Goal: Task Accomplishment & Management: Use online tool/utility

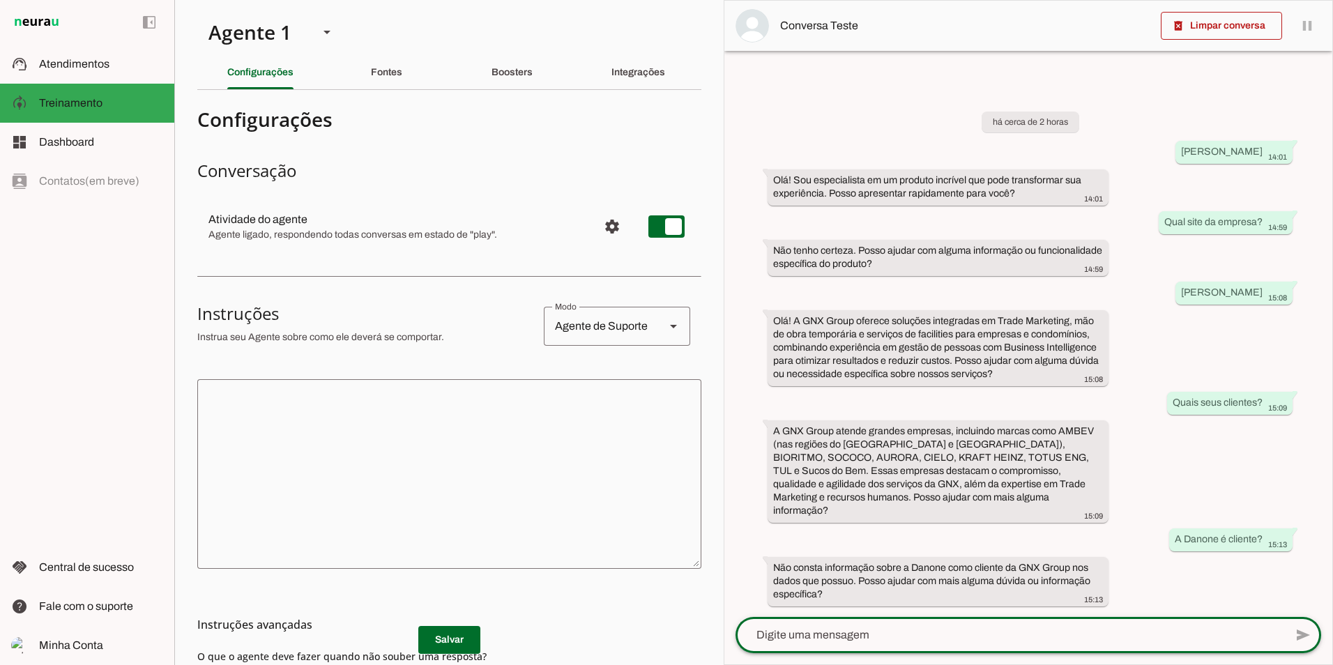
scroll to position [157, 0]
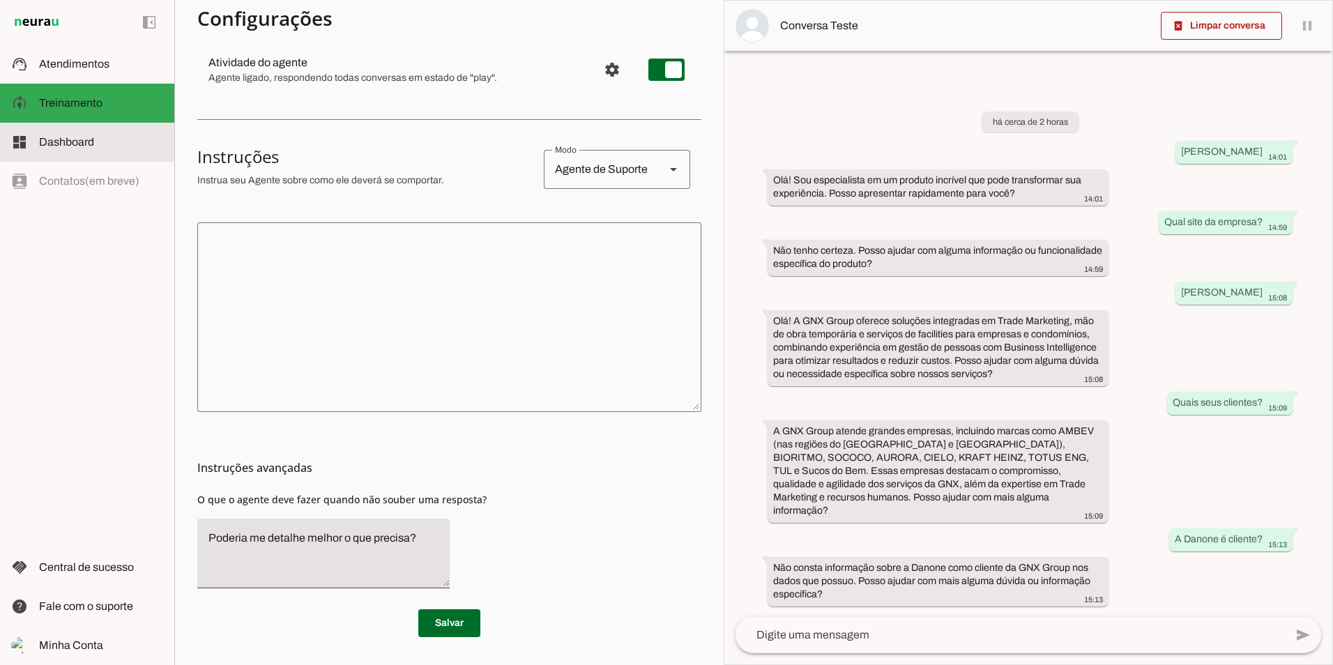
click at [49, 143] on span "Dashboard" at bounding box center [66, 142] width 55 height 12
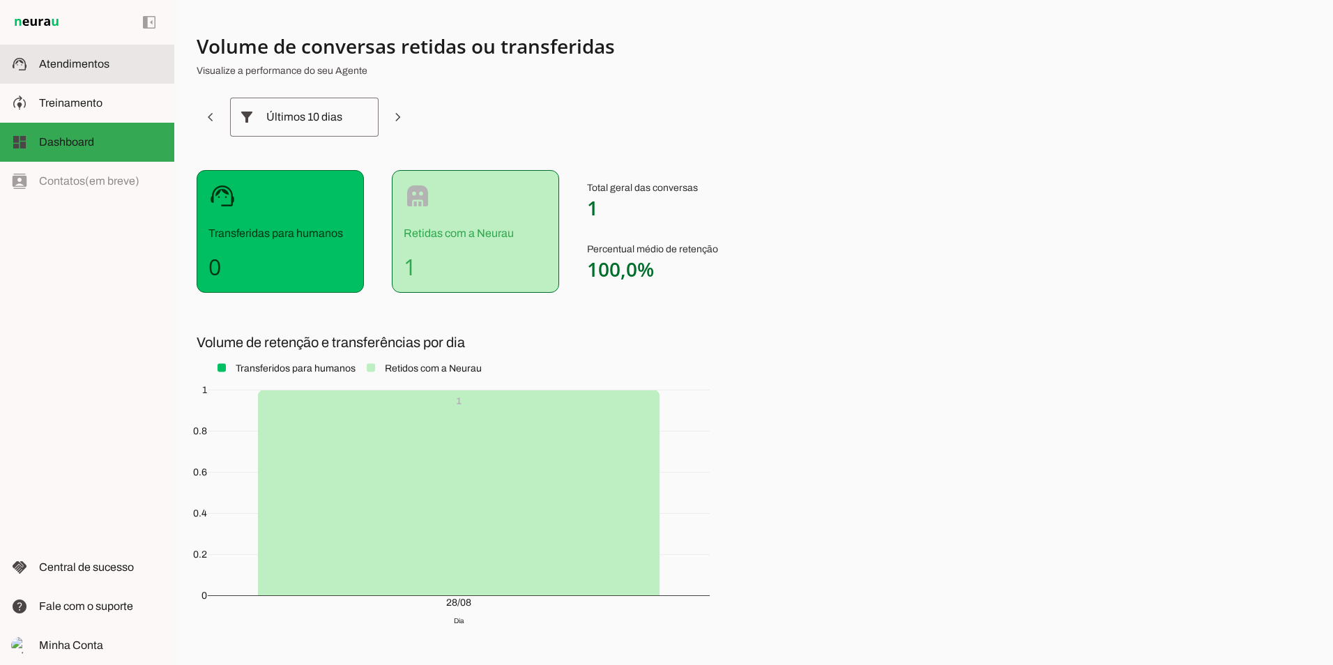
click at [70, 66] on span "Atendimentos" at bounding box center [74, 64] width 70 height 12
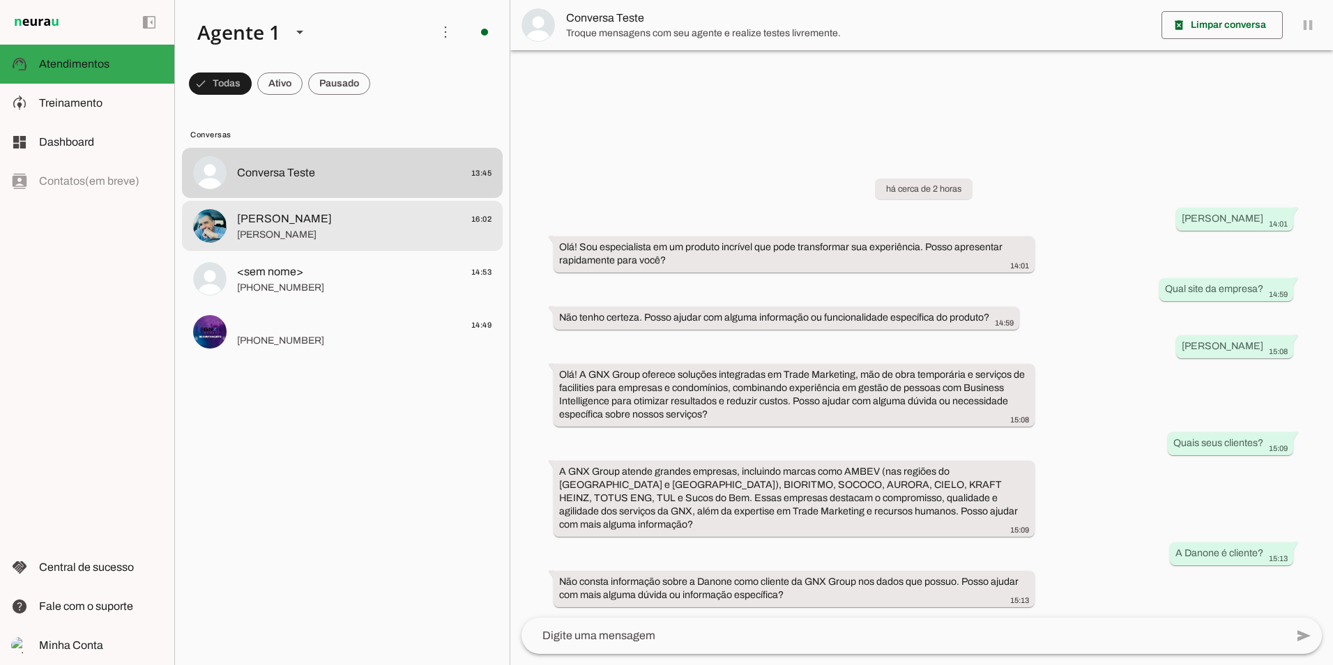
click at [333, 229] on span "[PERSON_NAME]" at bounding box center [364, 235] width 255 height 14
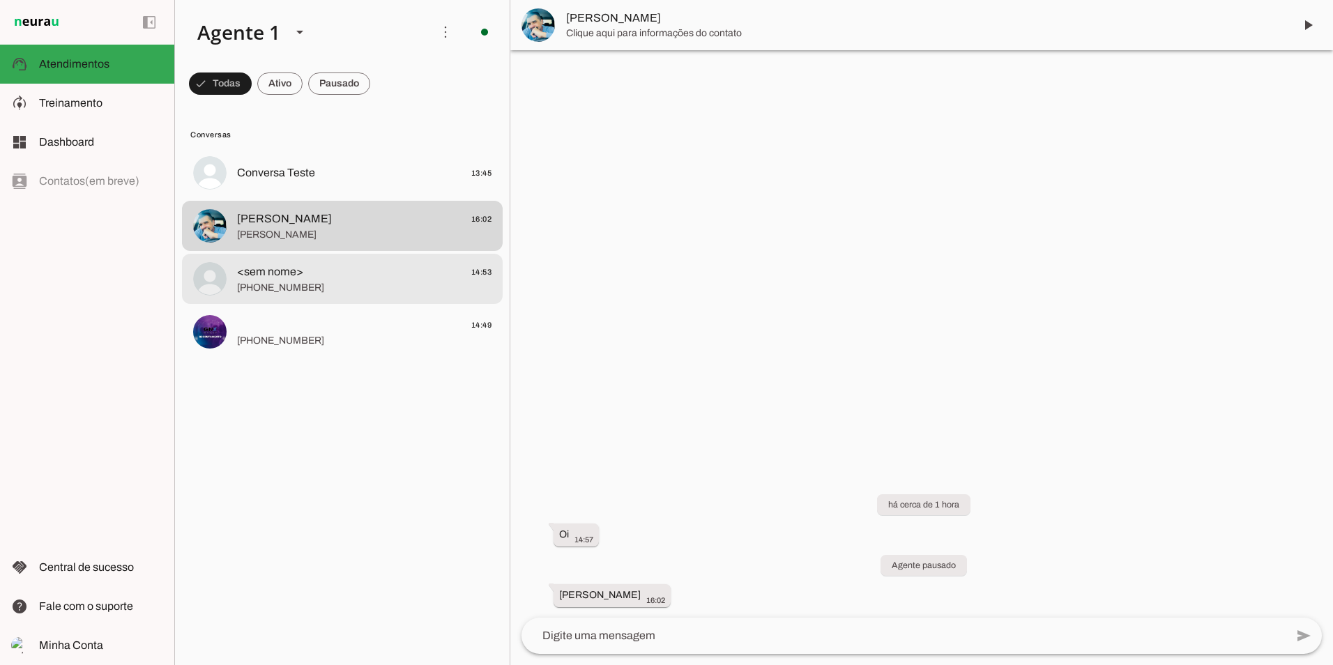
click at [298, 284] on span "[PHONE_NUMBER]" at bounding box center [364, 288] width 255 height 14
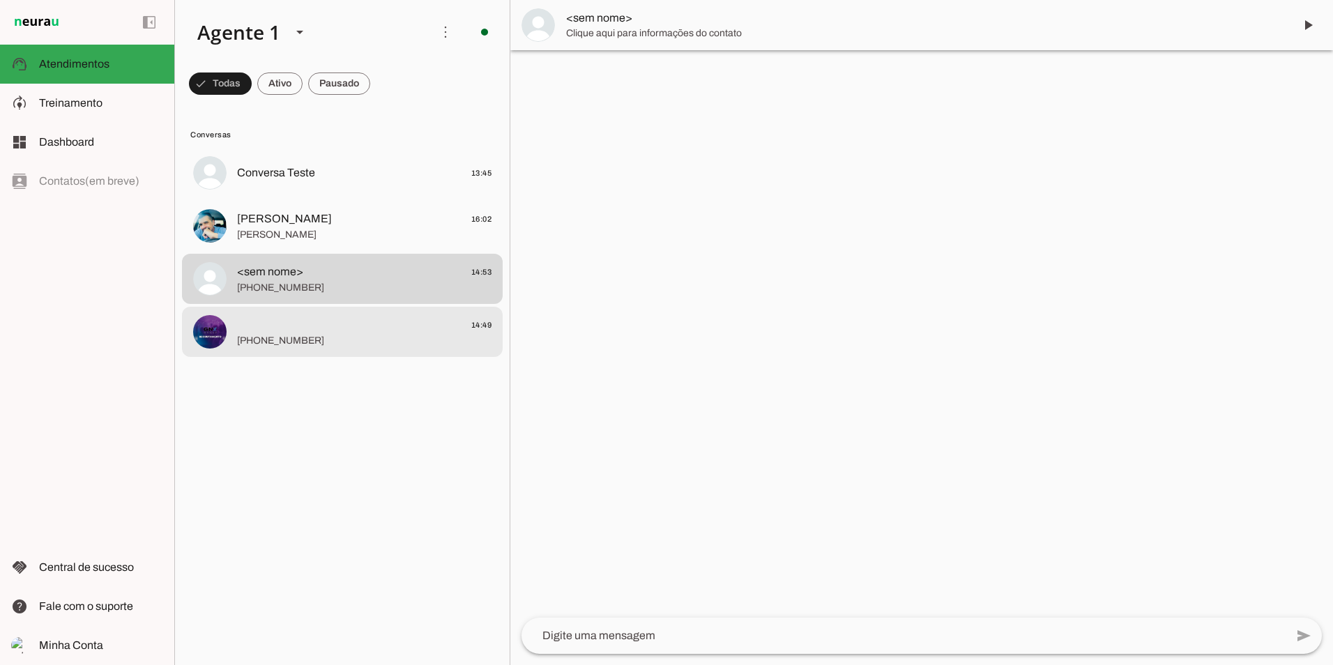
click at [284, 323] on span "14:49" at bounding box center [364, 325] width 255 height 17
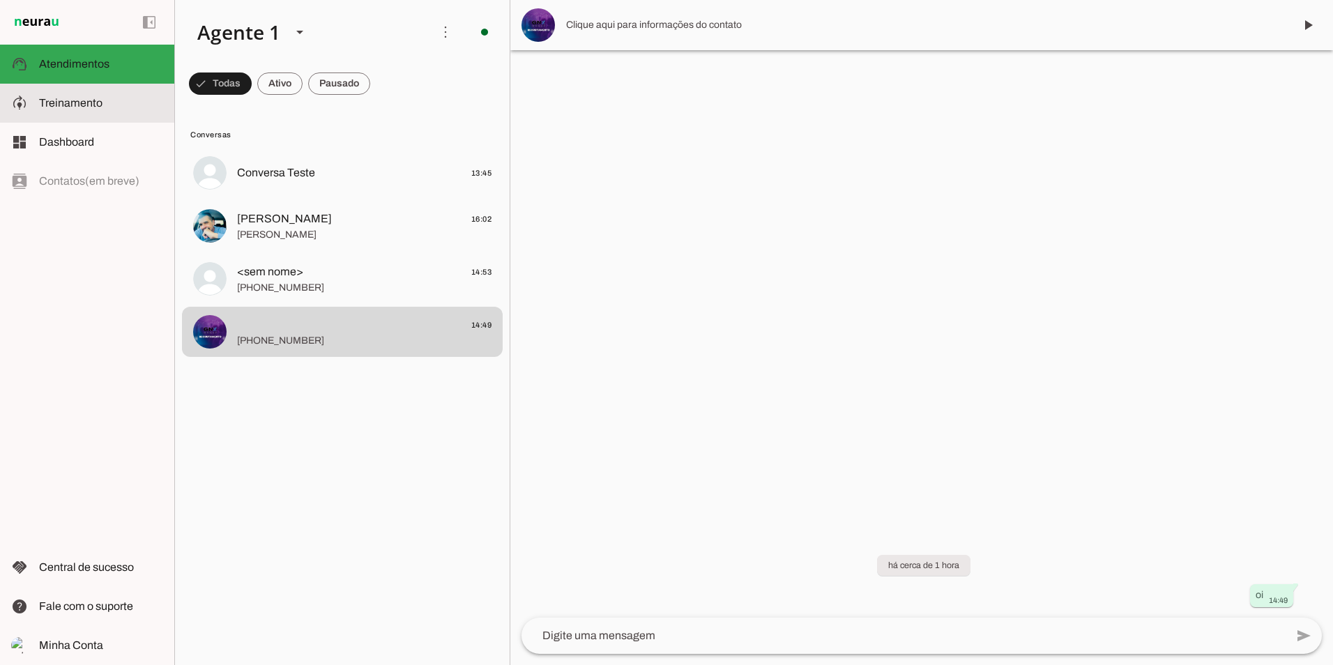
click at [93, 105] on span "Treinamento" at bounding box center [70, 103] width 63 height 12
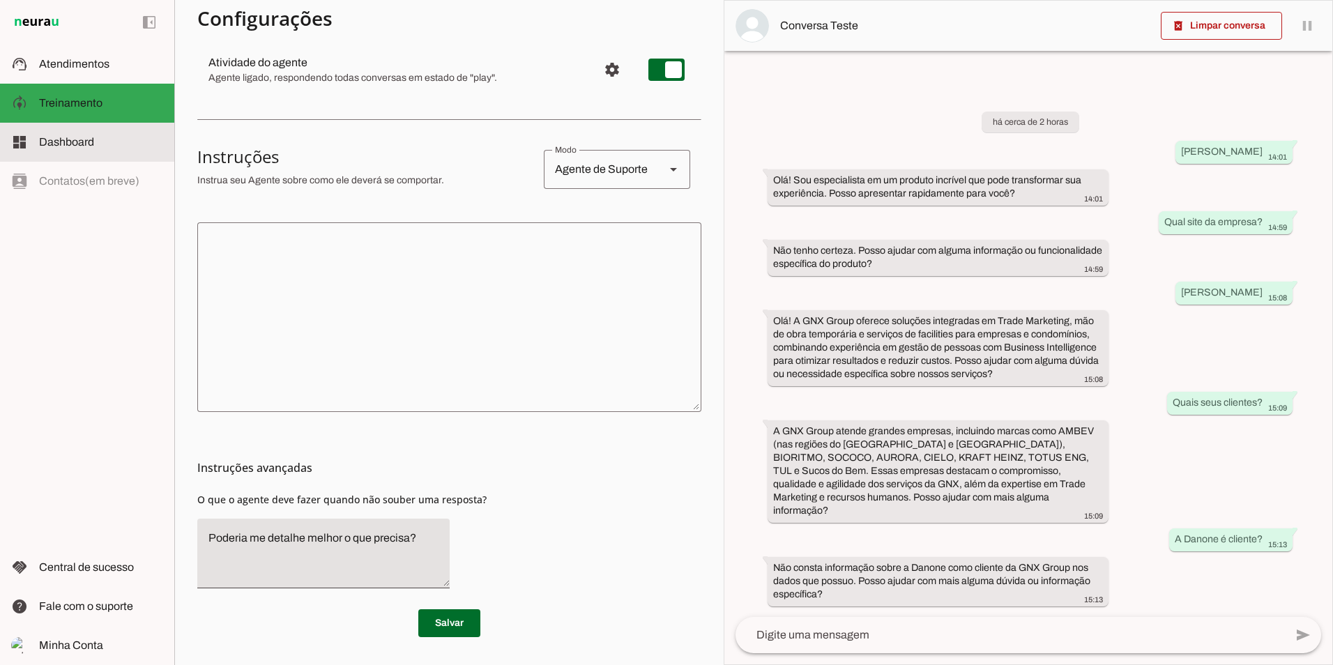
click at [95, 126] on md-item "dashboard Dashboard Dashboard" at bounding box center [87, 142] width 174 height 39
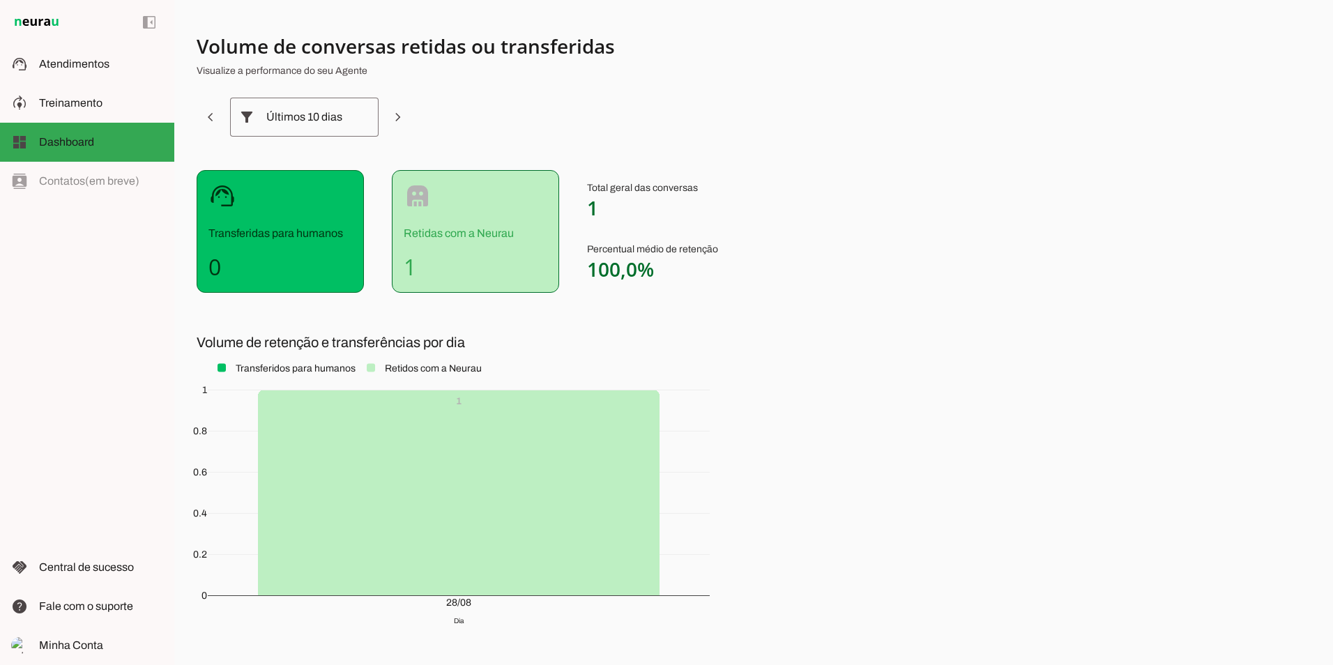
click at [77, 176] on div "left_panel_open left_panel_close" at bounding box center [87, 332] width 174 height 665
click at [69, 69] on span "Atendimentos" at bounding box center [74, 64] width 70 height 12
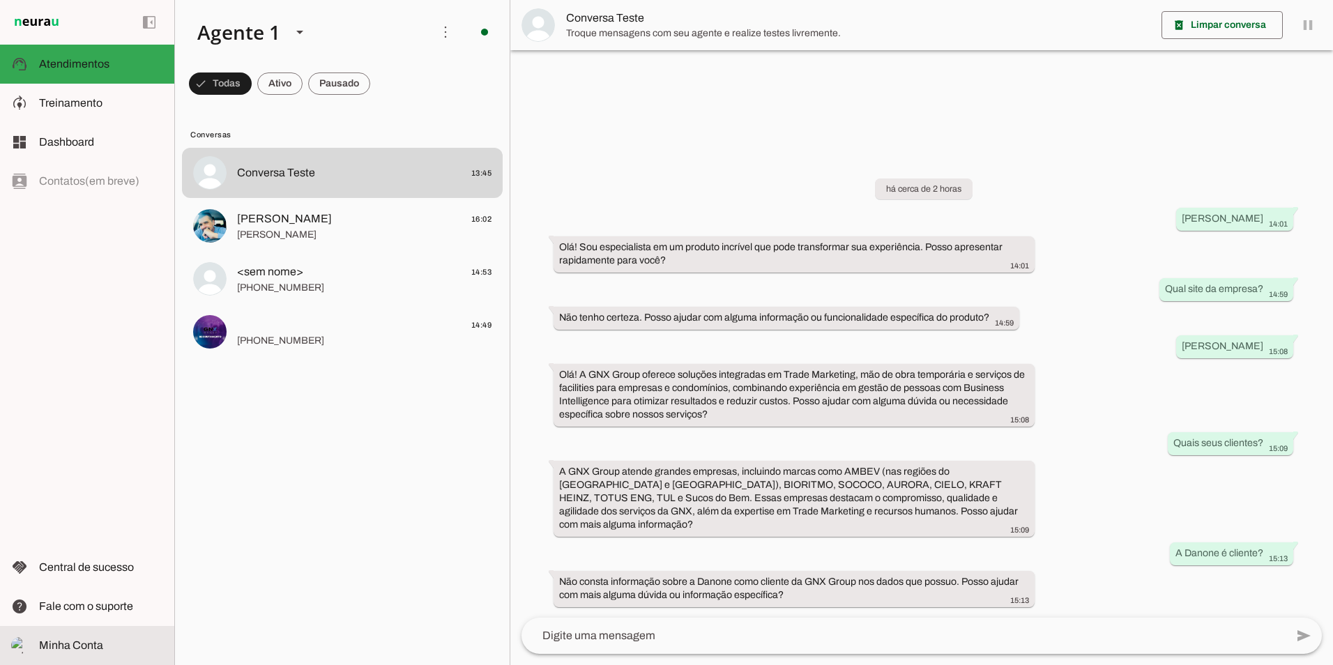
click at [59, 644] on span "Minha Conta" at bounding box center [71, 645] width 64 height 12
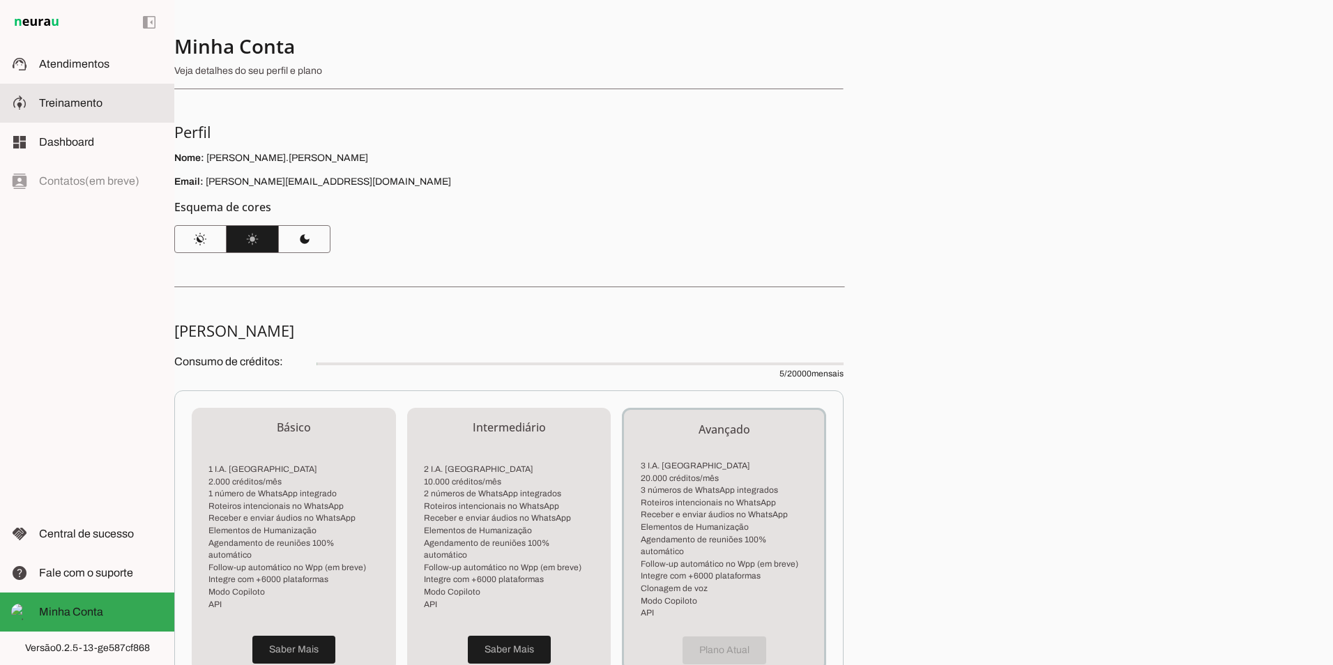
click at [79, 100] on span "Treinamento" at bounding box center [70, 103] width 63 height 12
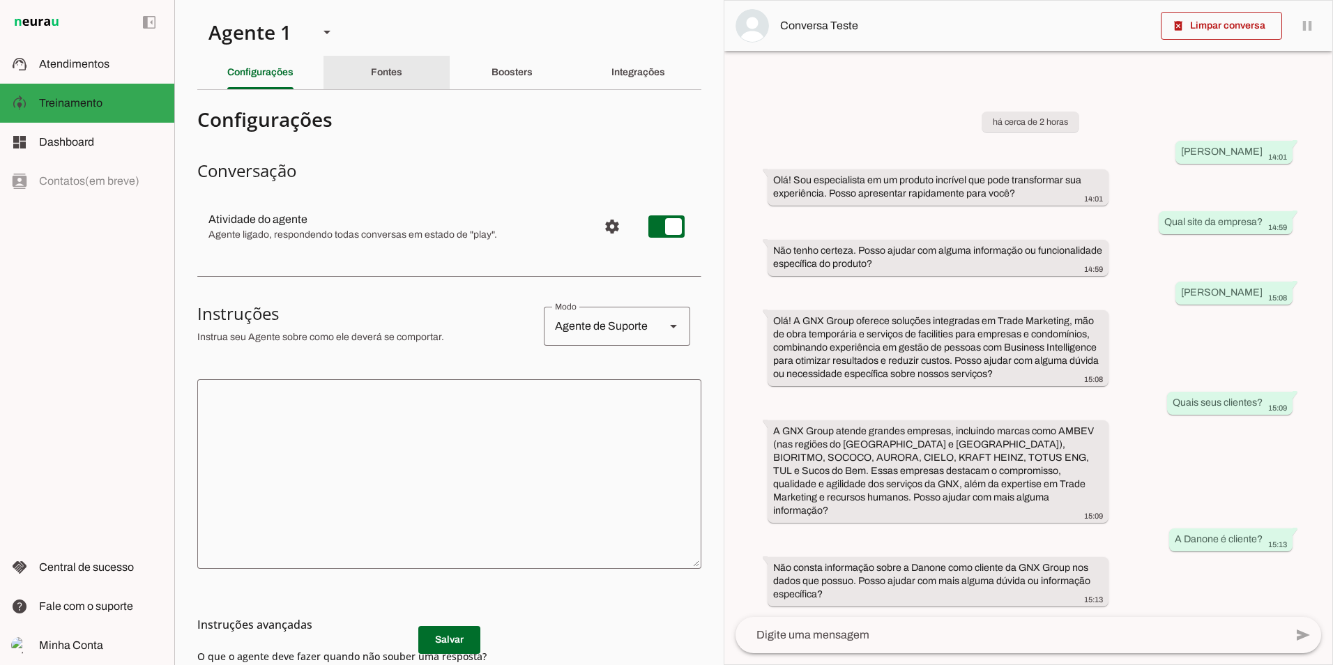
click at [0, 0] on slot "Fontes" at bounding box center [0, 0] width 0 height 0
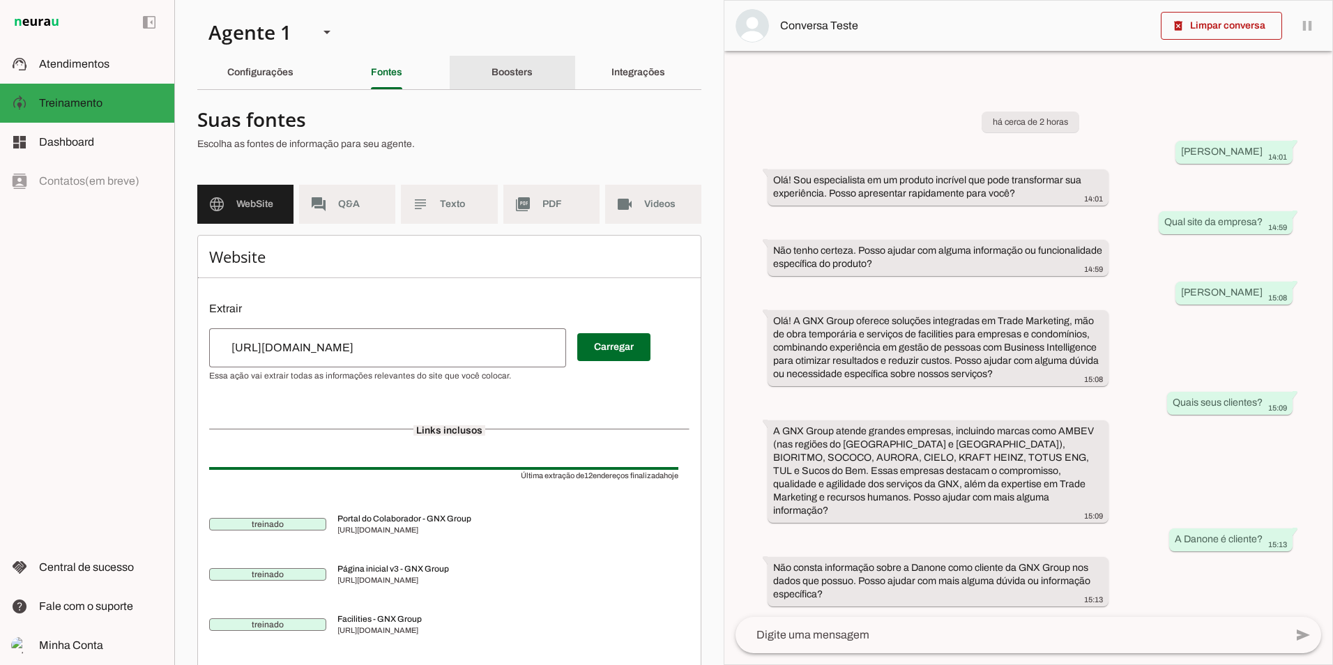
click at [492, 86] on div "Boosters" at bounding box center [512, 72] width 41 height 33
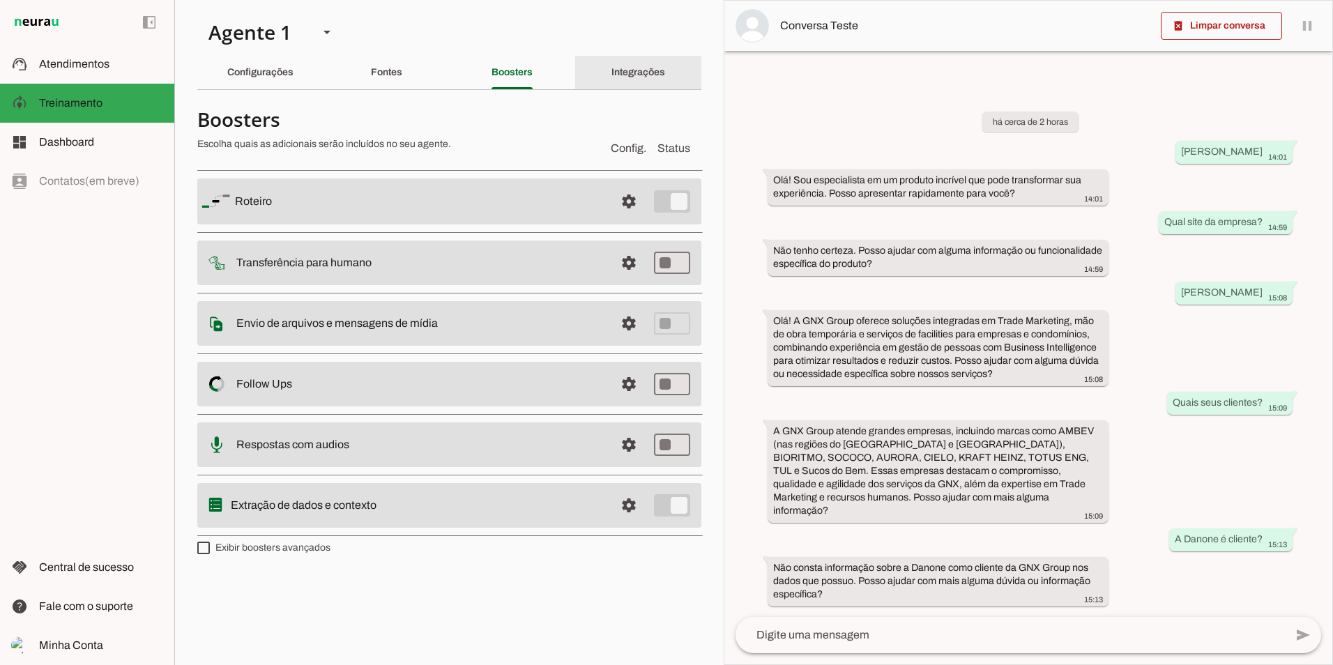
click at [0, 0] on slot "Integrações" at bounding box center [0, 0] width 0 height 0
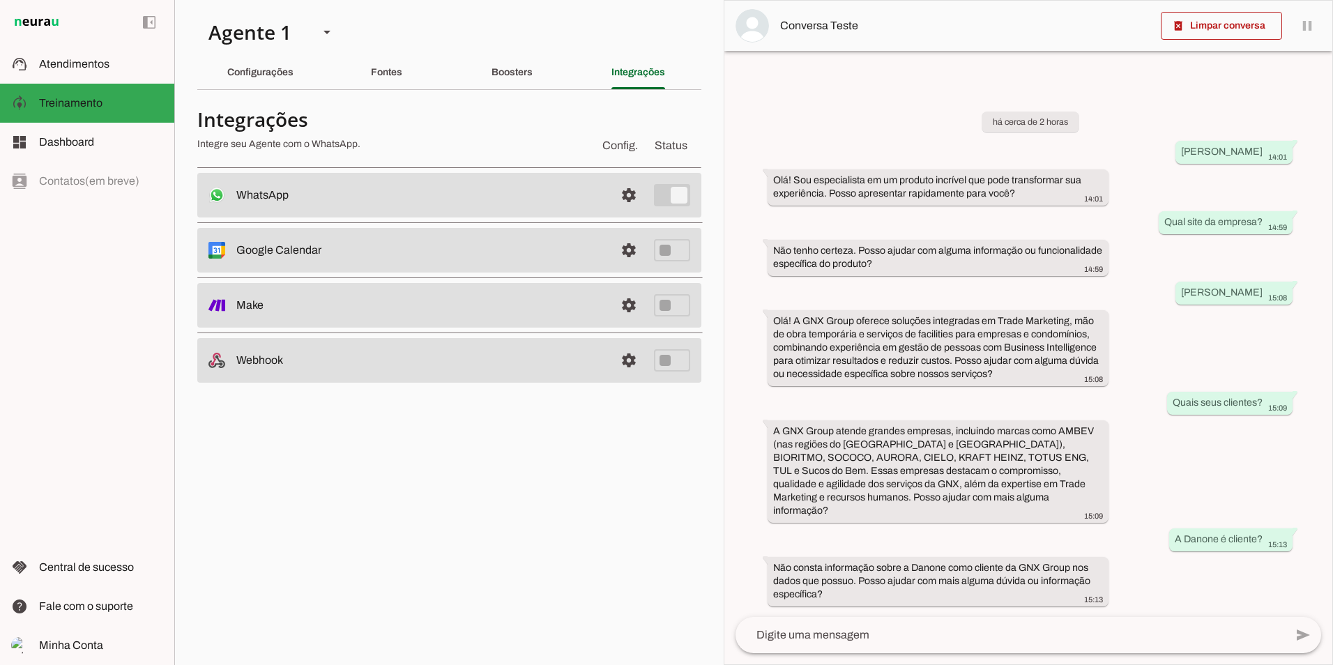
click at [423, 194] on slot at bounding box center [420, 195] width 368 height 17
click at [635, 200] on span at bounding box center [628, 195] width 33 height 33
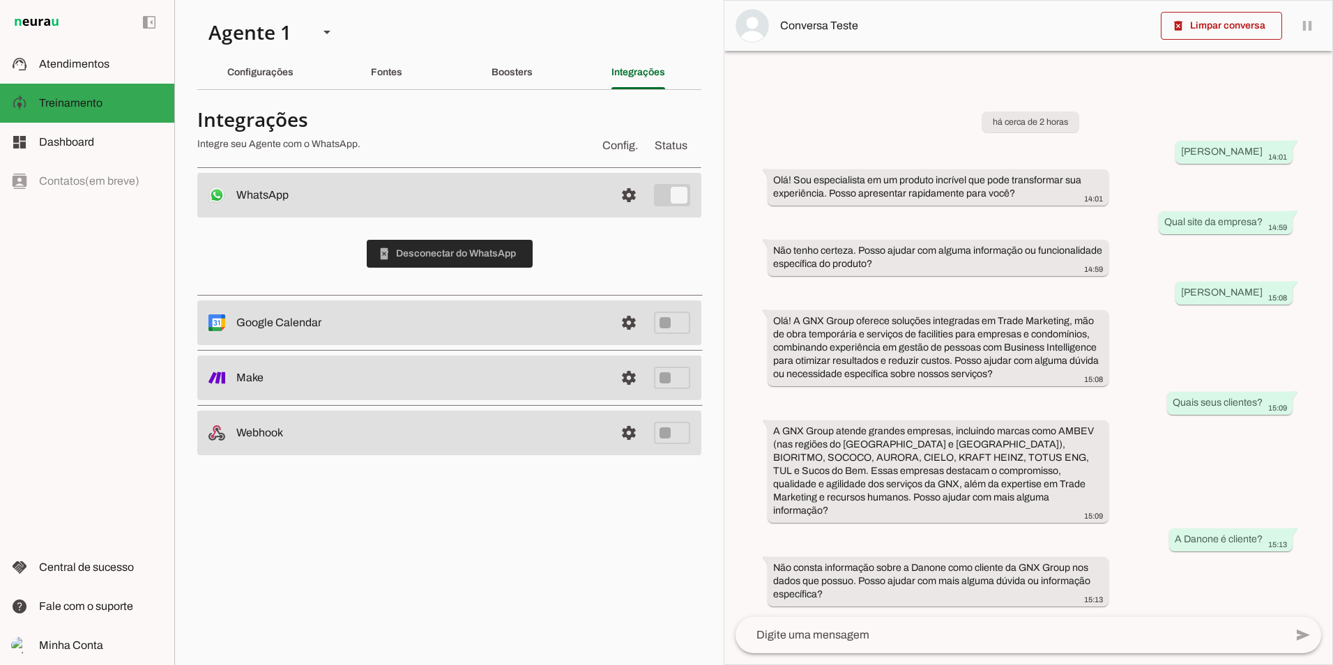
click at [489, 252] on span at bounding box center [450, 253] width 166 height 33
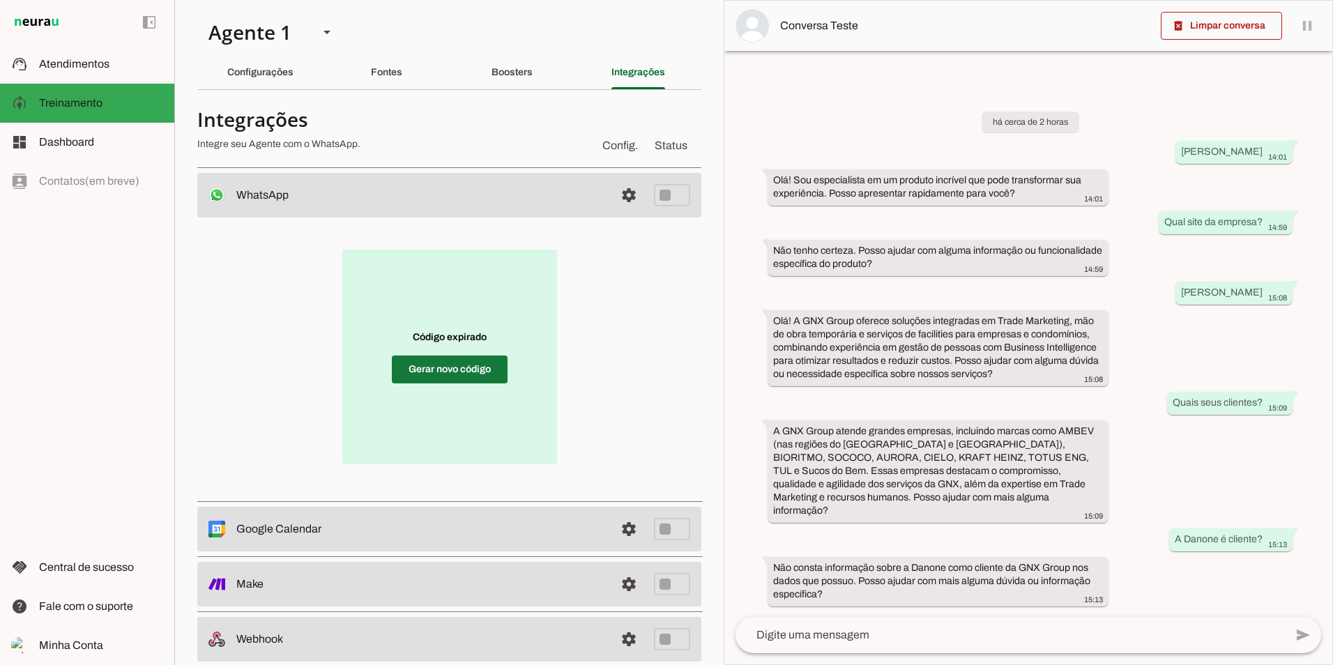
click at [418, 368] on span at bounding box center [450, 369] width 116 height 33
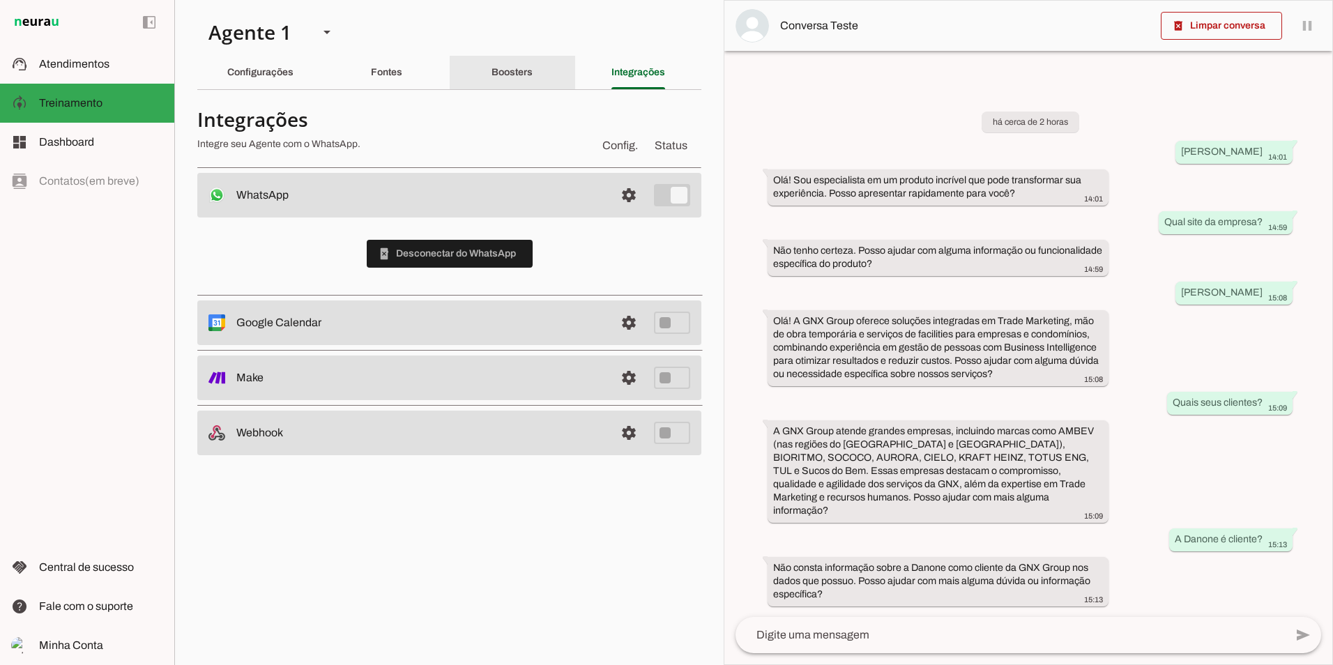
drag, startPoint x: 531, startPoint y: 71, endPoint x: 524, endPoint y: 78, distance: 9.9
click at [0, 0] on slot "Boosters" at bounding box center [0, 0] width 0 height 0
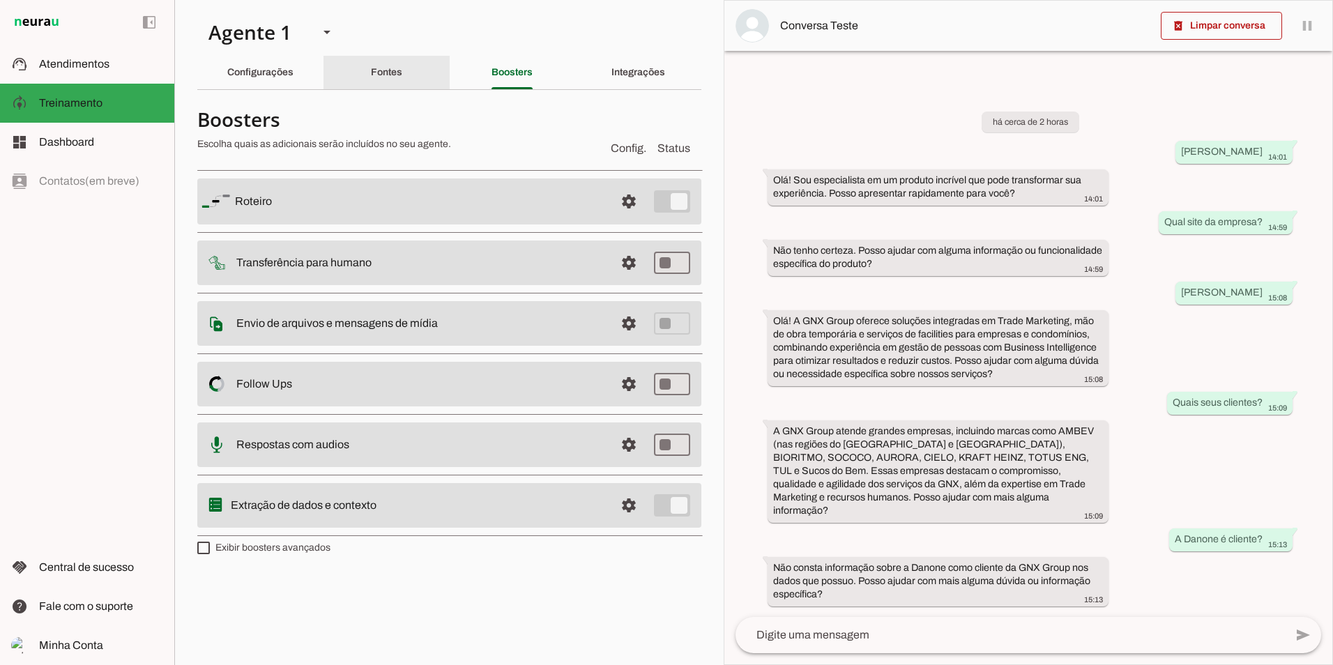
click at [377, 89] on div "Fontes" at bounding box center [386, 72] width 31 height 33
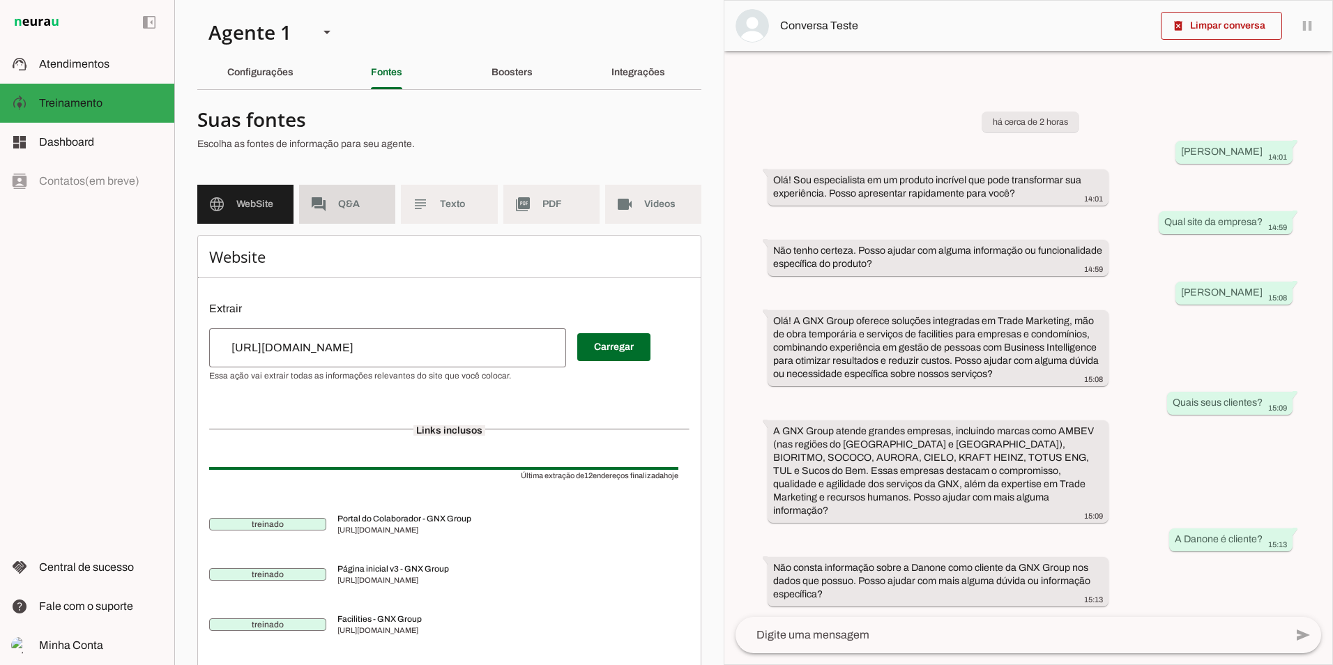
click at [352, 201] on span "Q&A" at bounding box center [361, 204] width 46 height 14
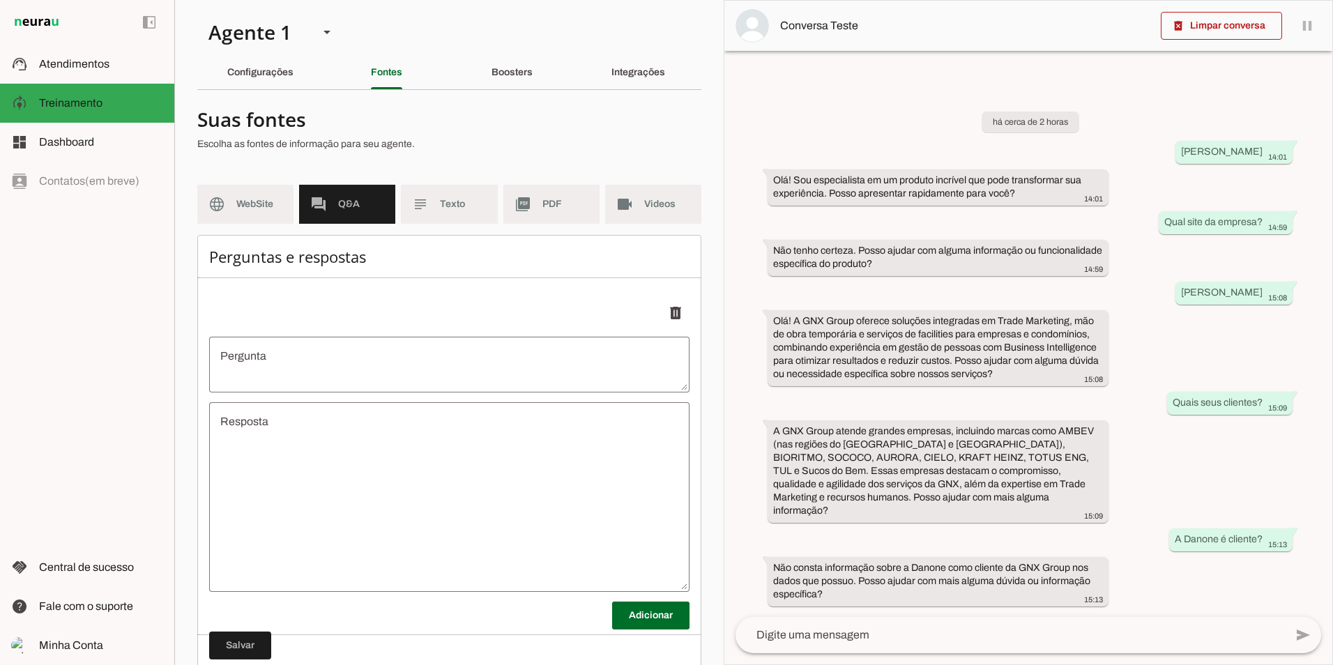
click at [354, 349] on textarea "Pergunta" at bounding box center [449, 364] width 480 height 33
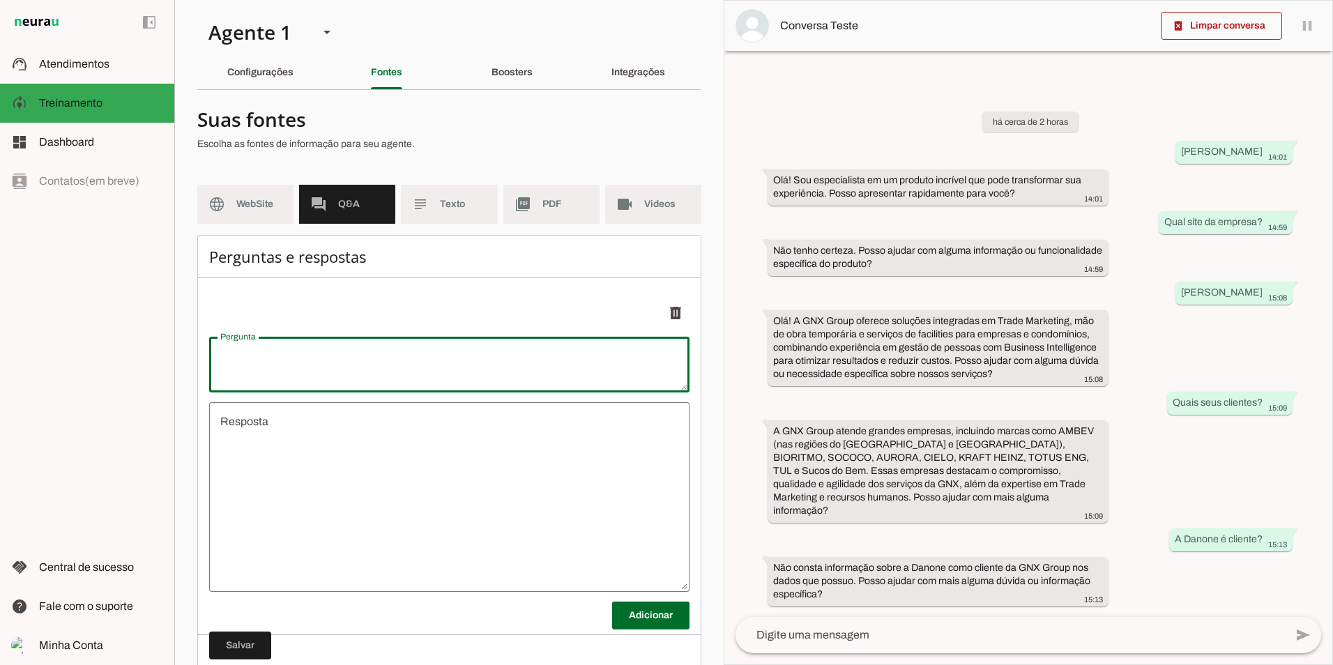
type textarea "Q"
type textarea "undefined"
type textarea "Qual o seu nome?"
type md-outlined-text-field "Qual o seu nome?"
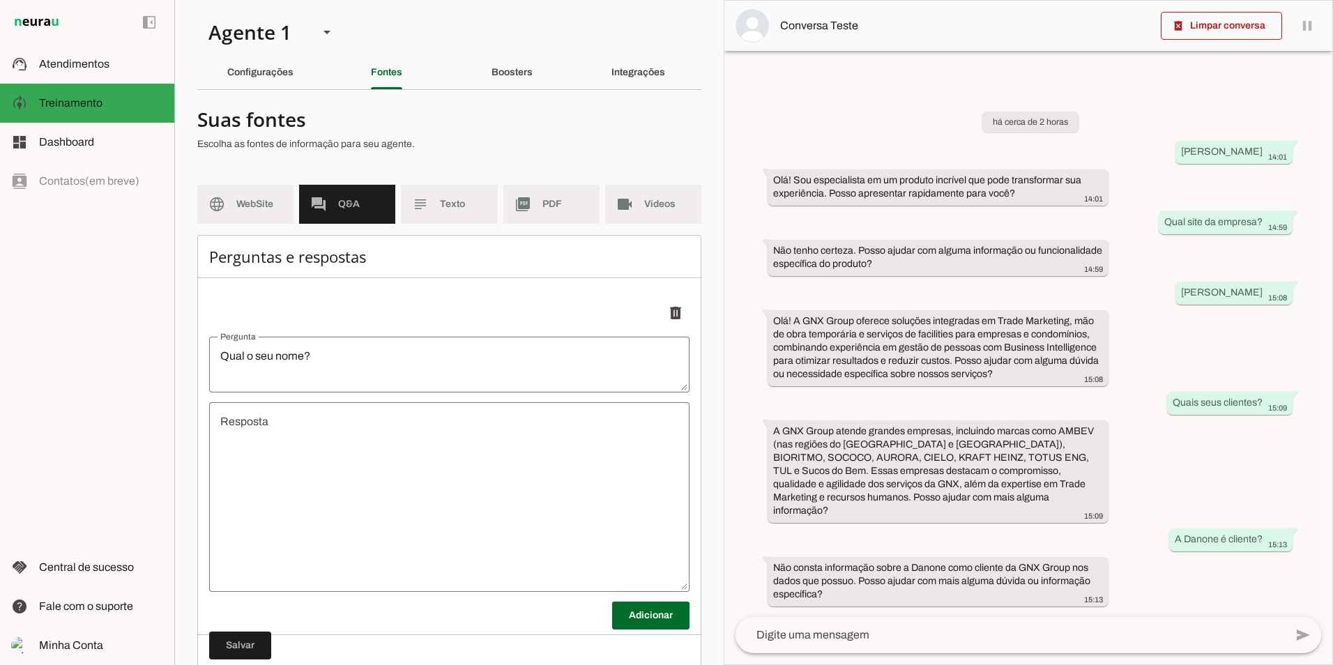
click at [345, 494] on textarea "undefined" at bounding box center [449, 497] width 480 height 167
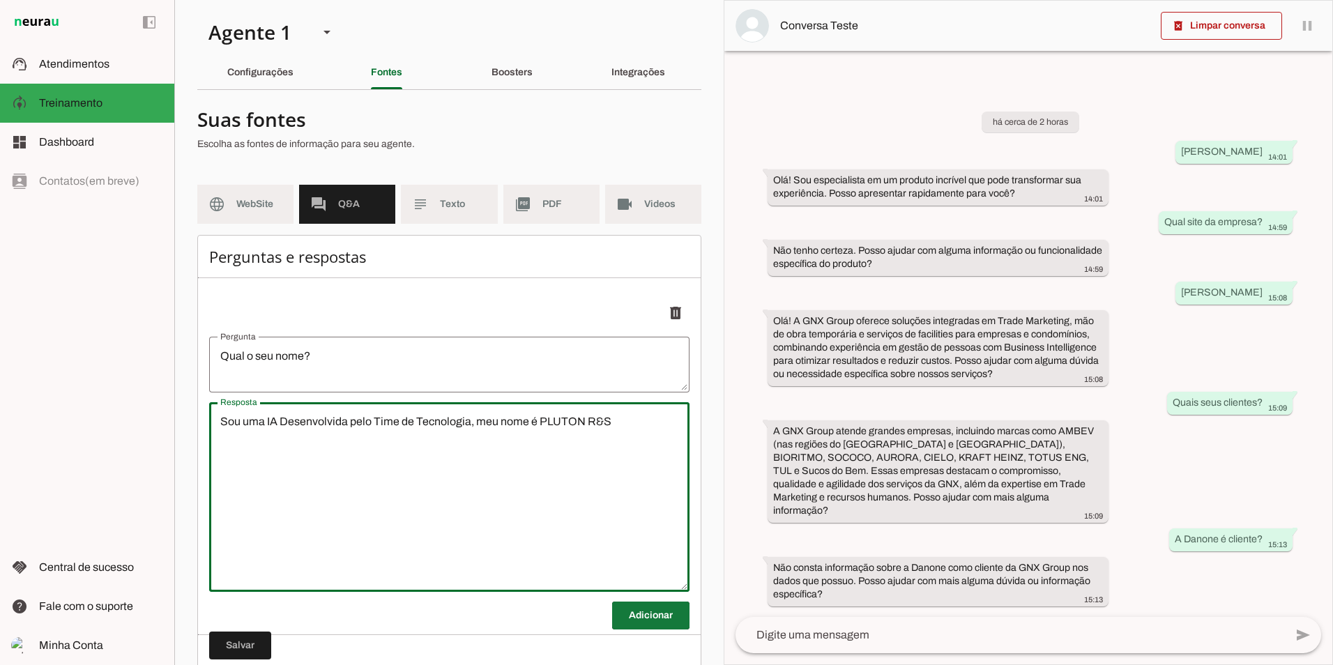
type textarea "Sou uma IA Desenvolvida pelo Time de Tecnologia, meu nome é PLUTON R&S"
type md-outlined-text-field "Sou uma IA Desenvolvida pelo Time de Tecnologia, meu nome é PLUTON R&S"
click at [616, 611] on span at bounding box center [650, 615] width 77 height 33
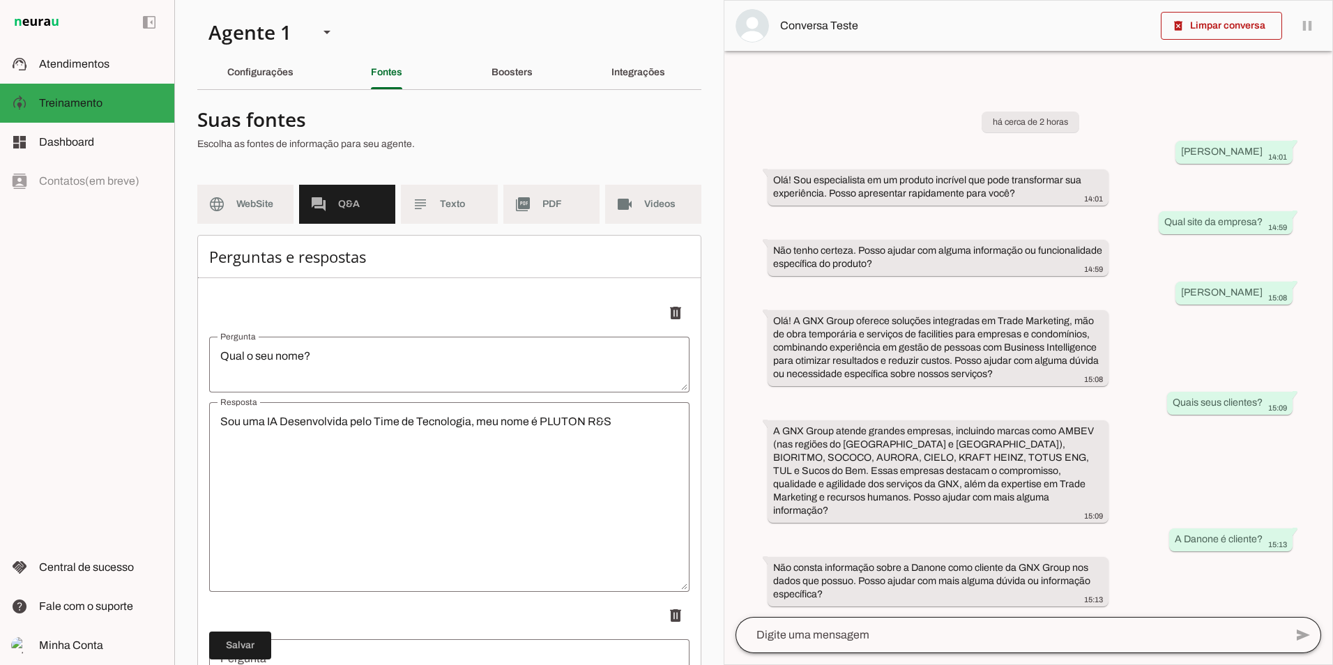
click at [898, 625] on div at bounding box center [1011, 635] width 550 height 36
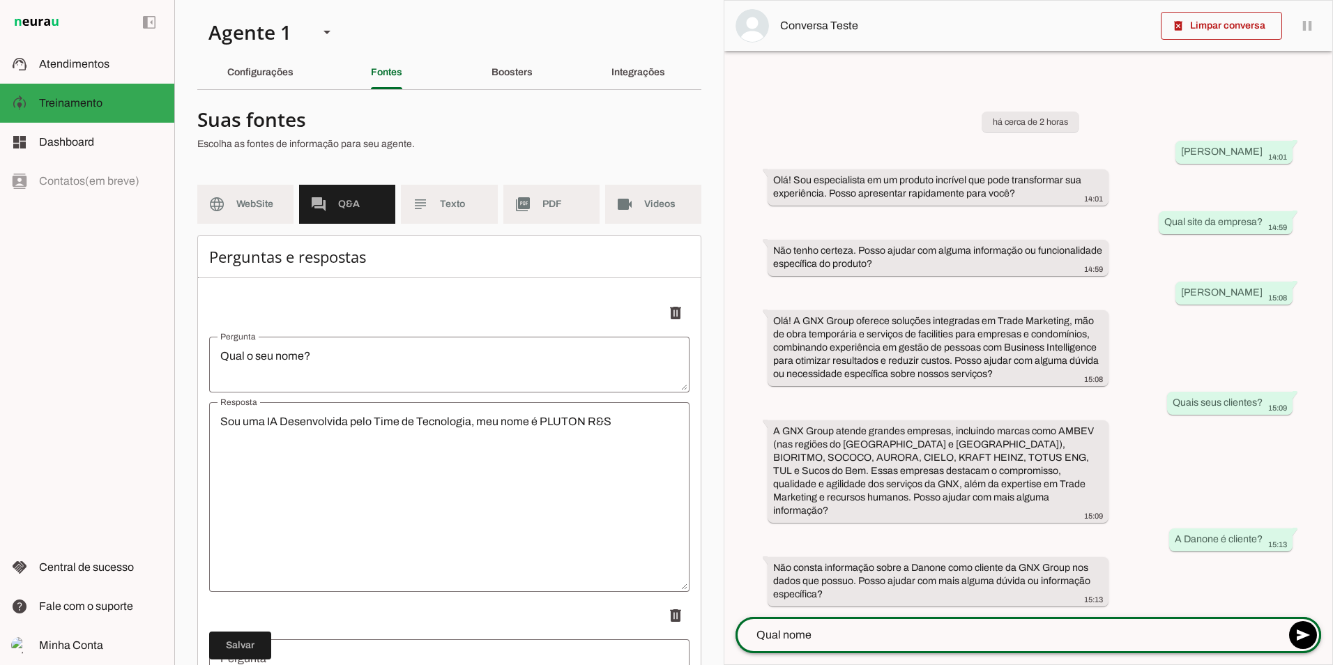
type textarea "Qual nome?"
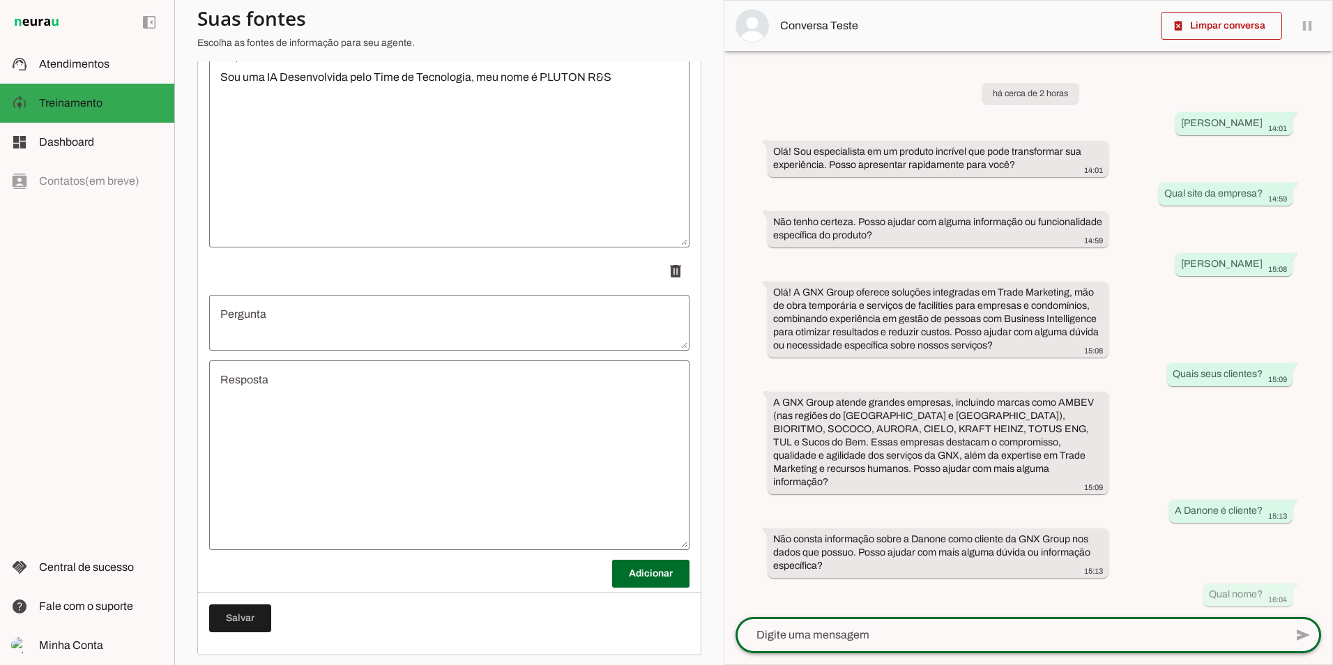
scroll to position [351, 0]
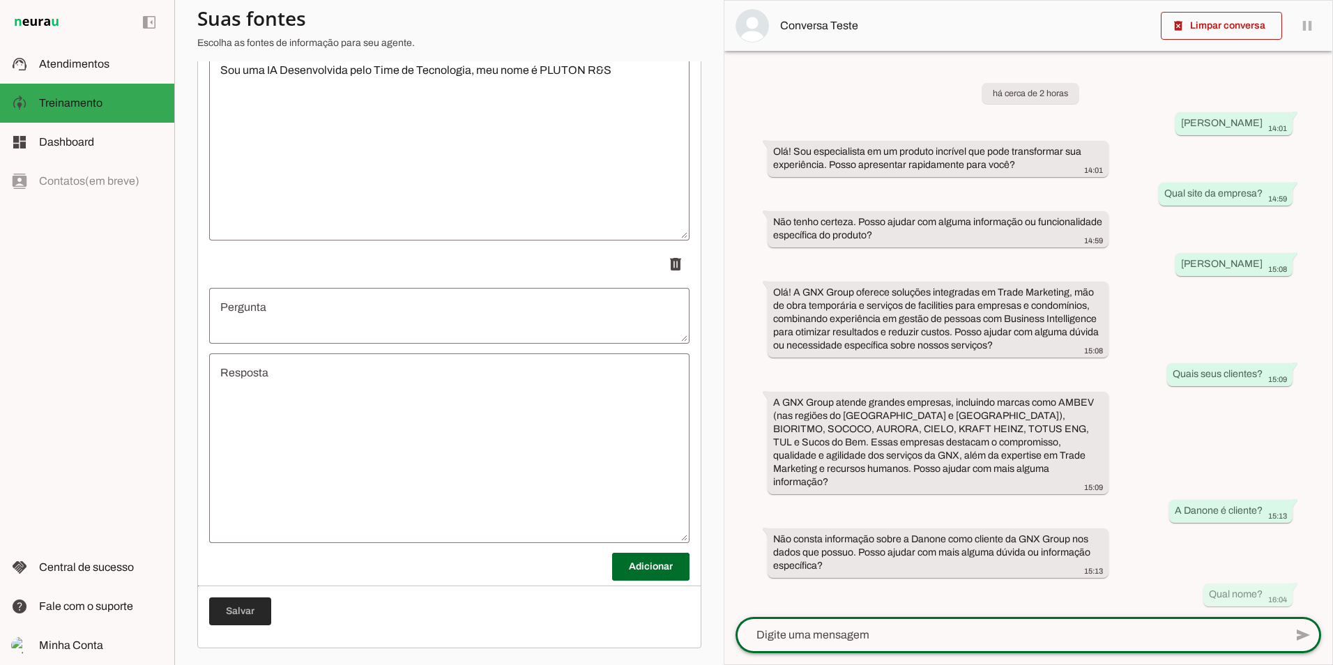
click at [261, 613] on span at bounding box center [240, 611] width 62 height 33
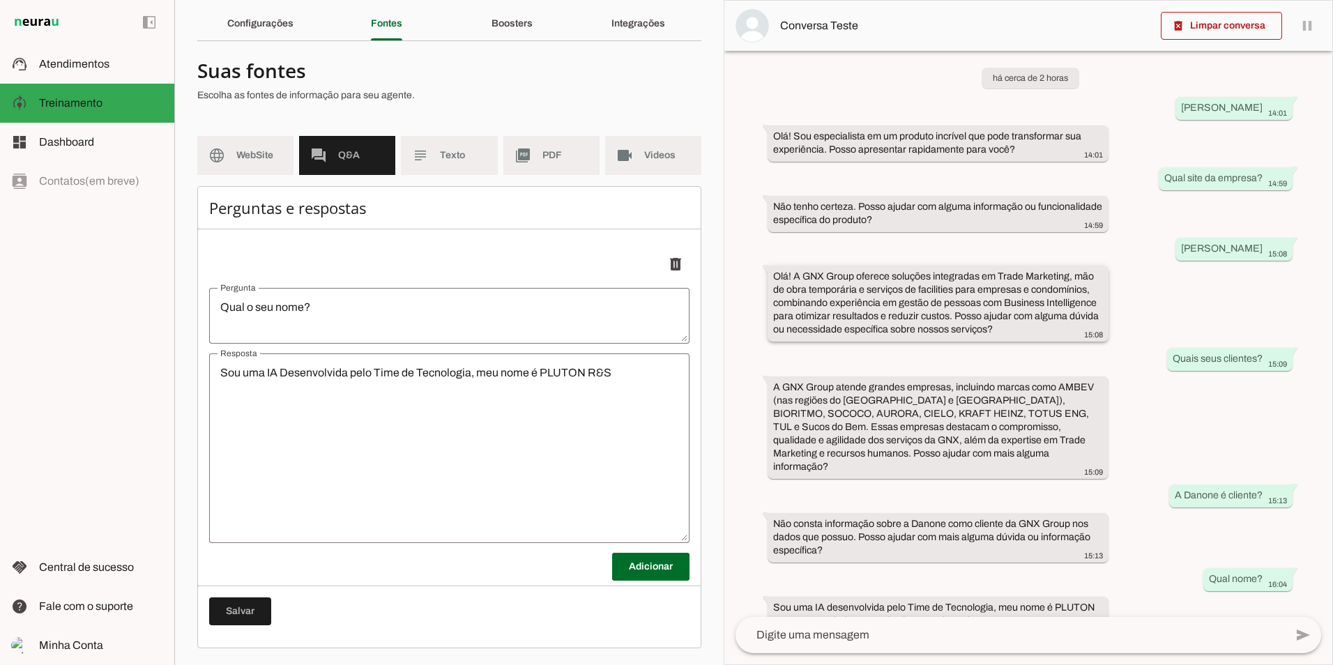
scroll to position [27, 0]
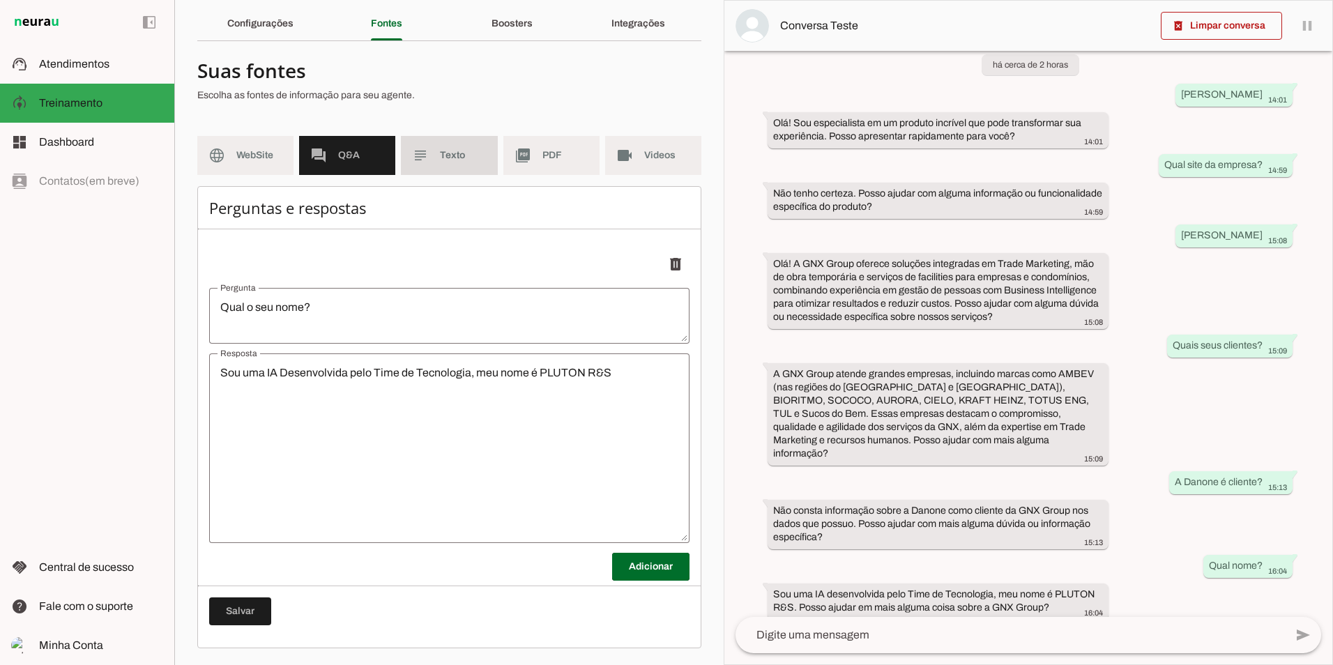
click at [447, 164] on md-item "subject Texto" at bounding box center [449, 155] width 96 height 39
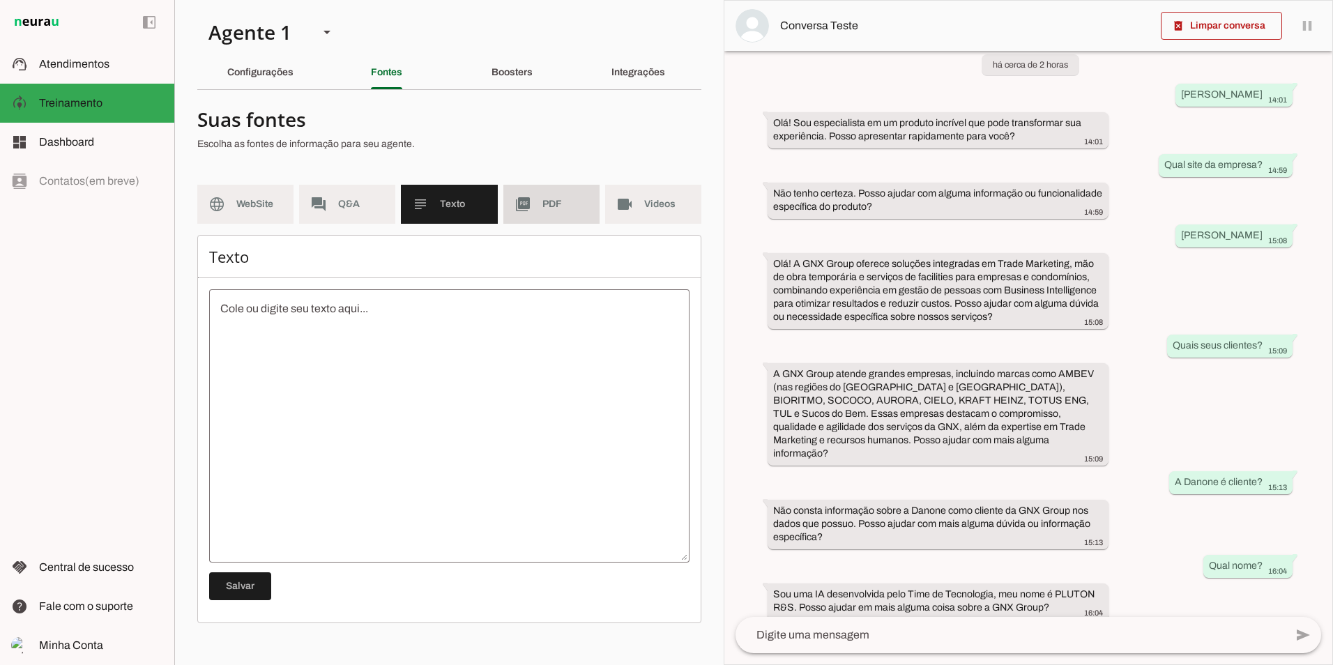
click at [527, 213] on md-item "picture_as_pdf PDF" at bounding box center [551, 204] width 96 height 39
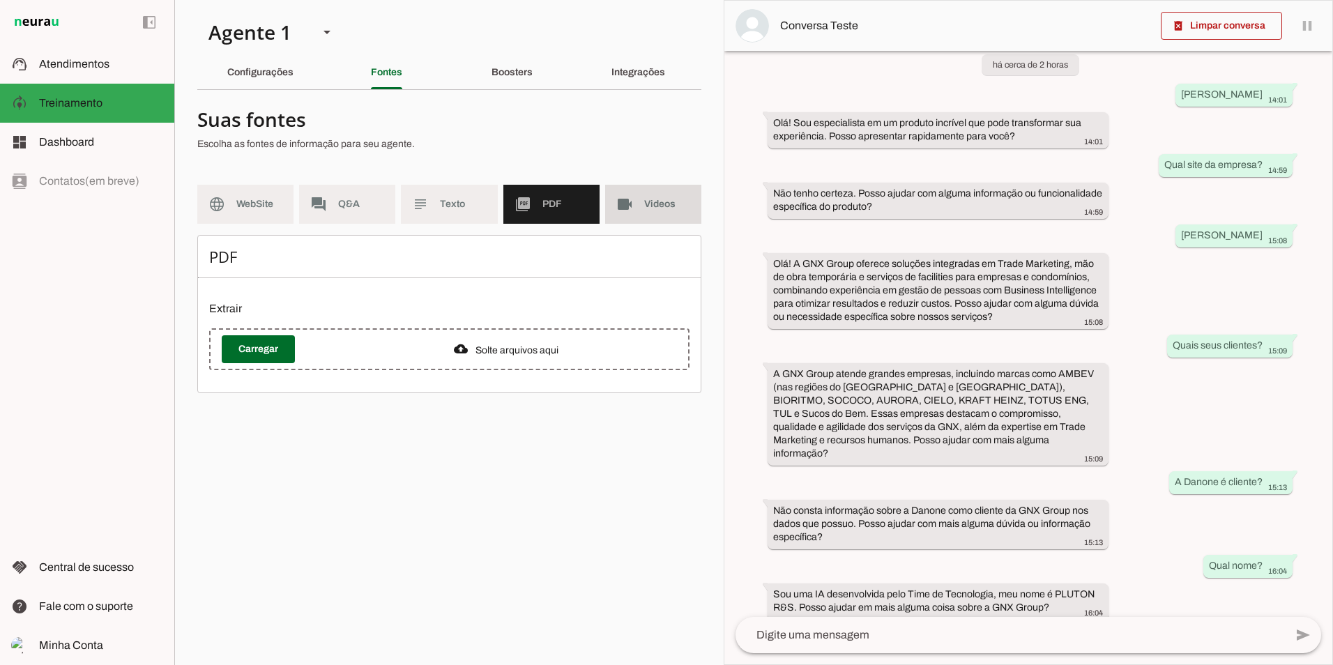
click at [646, 211] on span "Videos" at bounding box center [667, 204] width 46 height 14
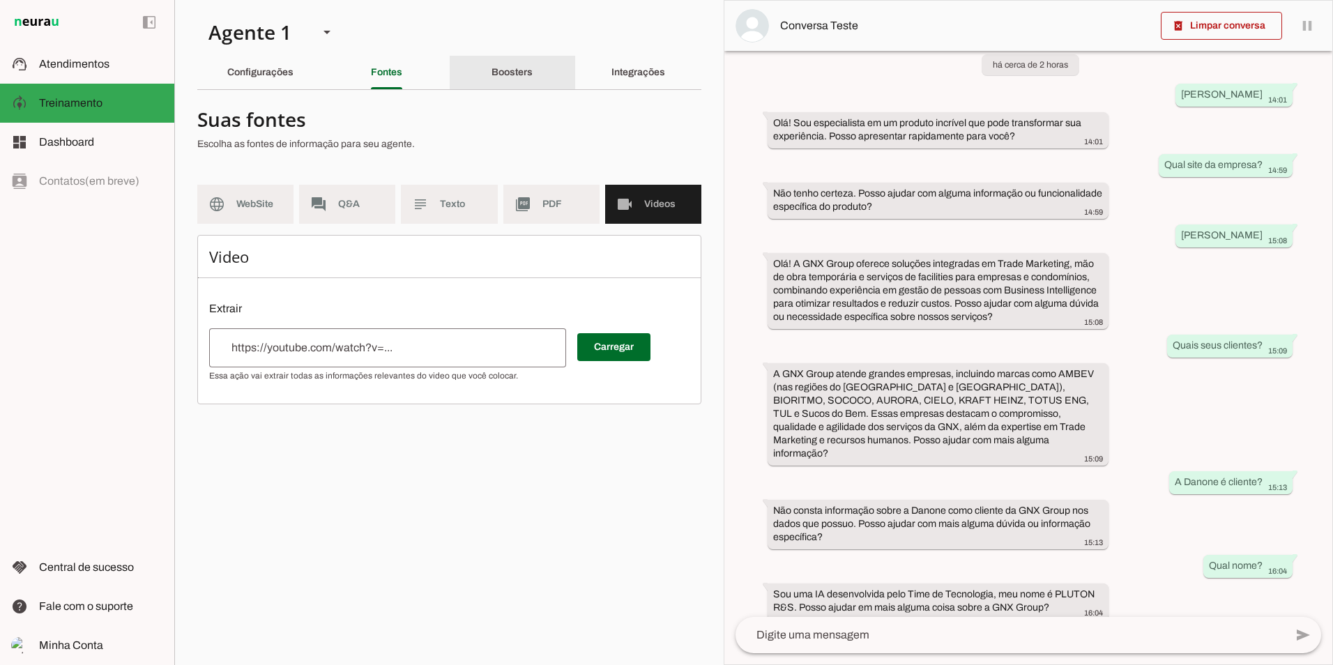
click at [492, 75] on div "Boosters" at bounding box center [512, 72] width 41 height 33
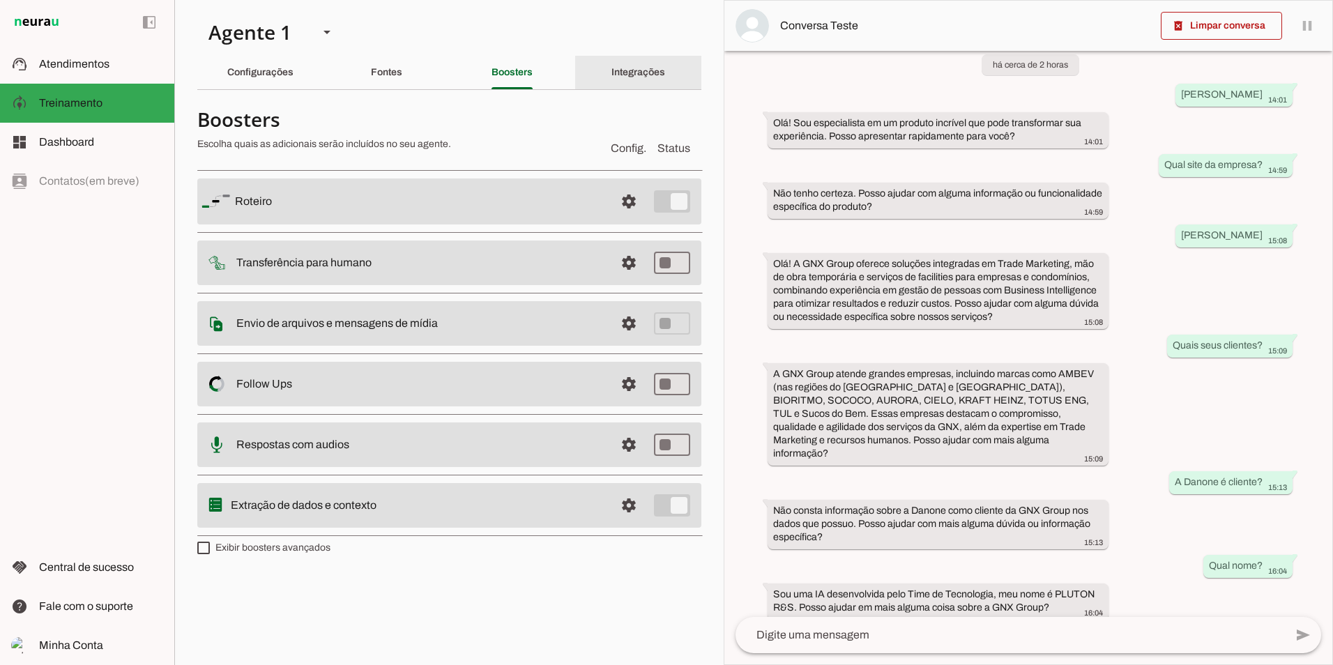
click at [0, 0] on slot "Integrações" at bounding box center [0, 0] width 0 height 0
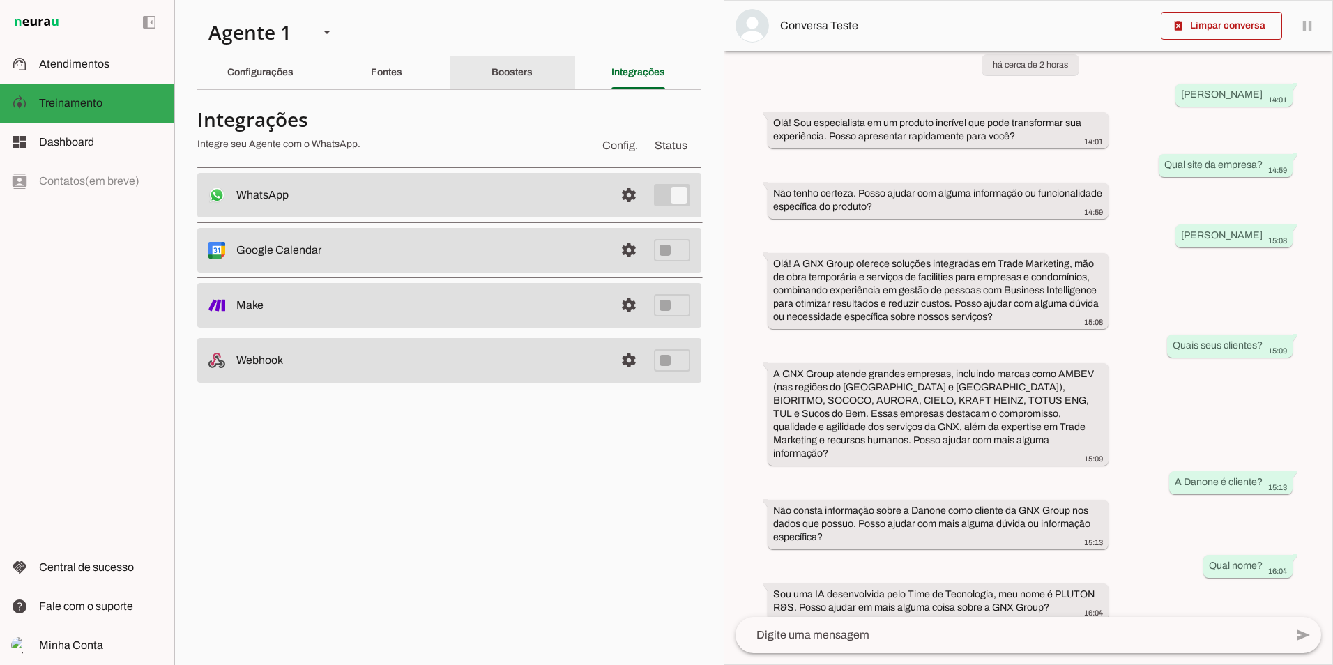
click at [501, 79] on div "Boosters" at bounding box center [512, 72] width 41 height 33
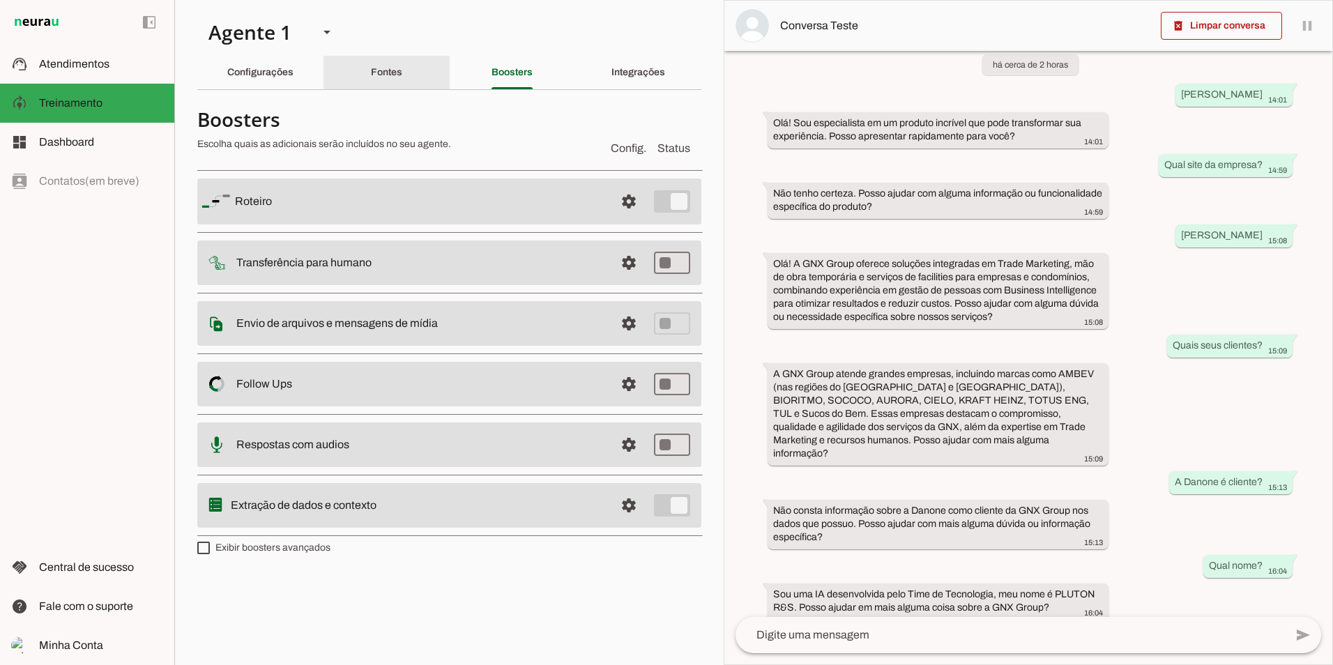
click at [402, 65] on div "Fontes" at bounding box center [386, 72] width 31 height 33
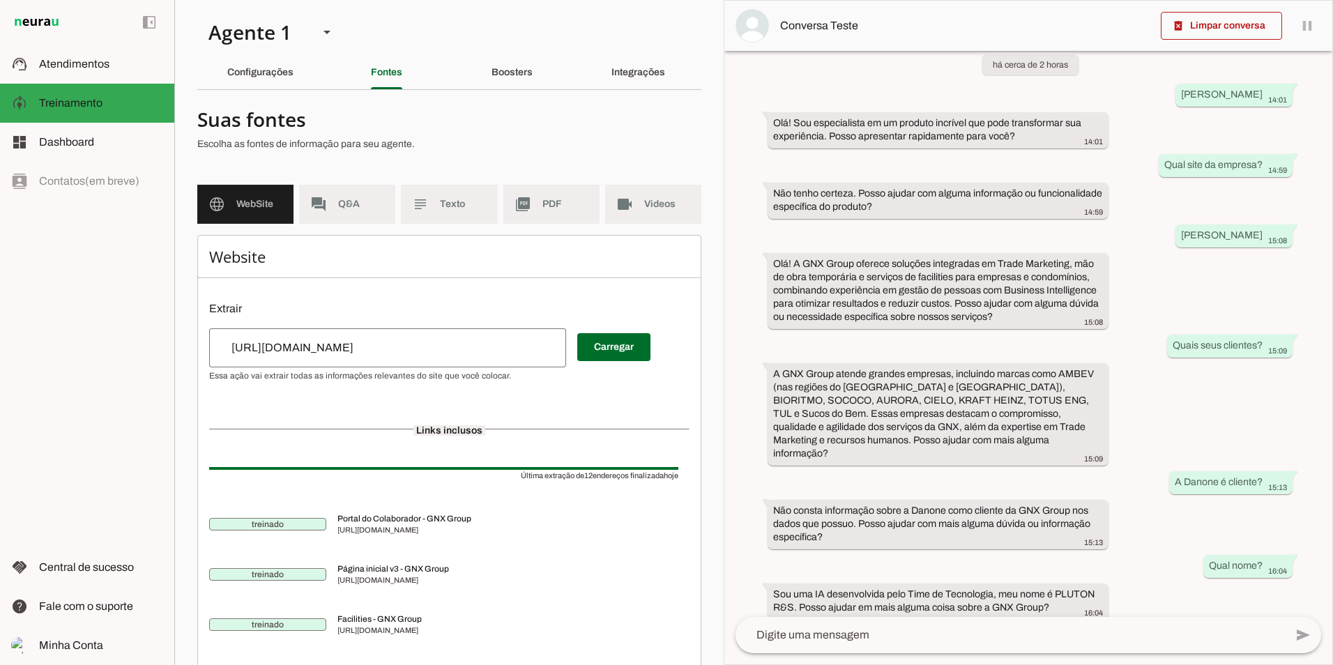
click at [434, 425] on div "Links inclusos" at bounding box center [449, 430] width 480 height 15
click at [395, 355] on input "[URL][DOMAIN_NAME]" at bounding box center [387, 348] width 335 height 17
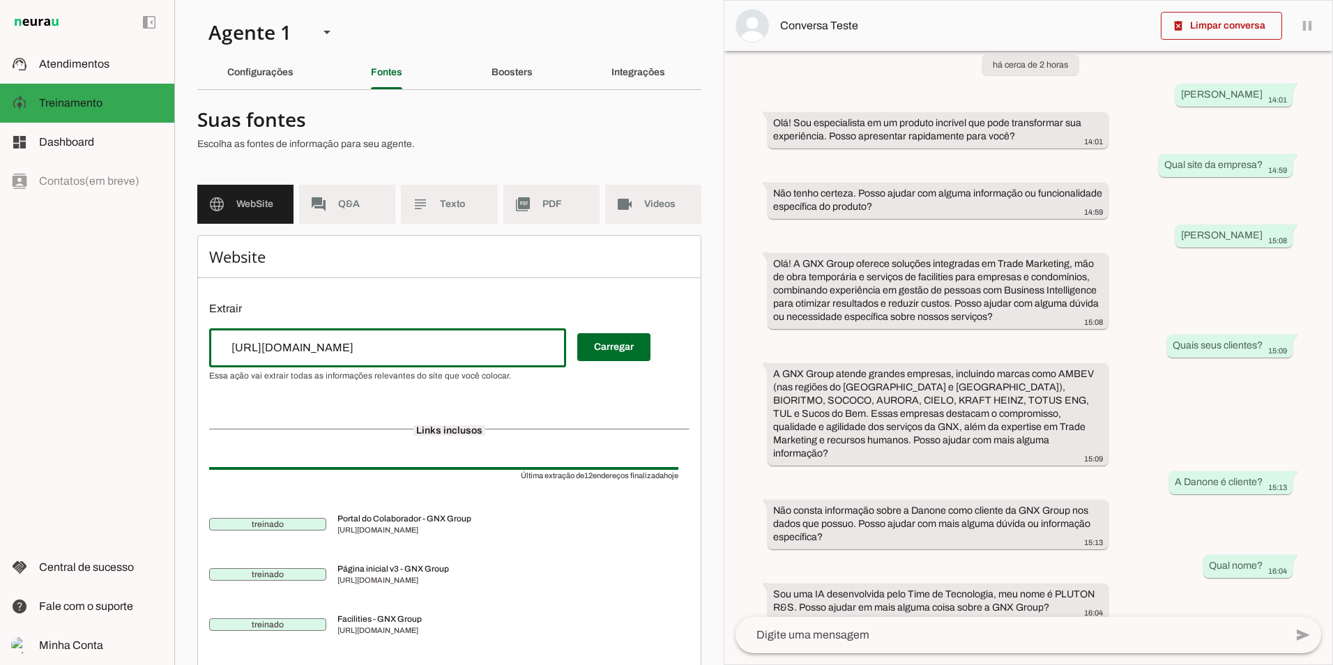
click at [278, 349] on input "[URL][DOMAIN_NAME]" at bounding box center [387, 348] width 335 height 17
drag, startPoint x: 278, startPoint y: 349, endPoint x: 418, endPoint y: 347, distance: 140.9
click at [418, 347] on input "[URL][DOMAIN_NAME]" at bounding box center [387, 348] width 335 height 17
click at [659, 339] on div "Carregar" at bounding box center [449, 354] width 480 height 53
type input "[URL][DOMAIN_NAME]"
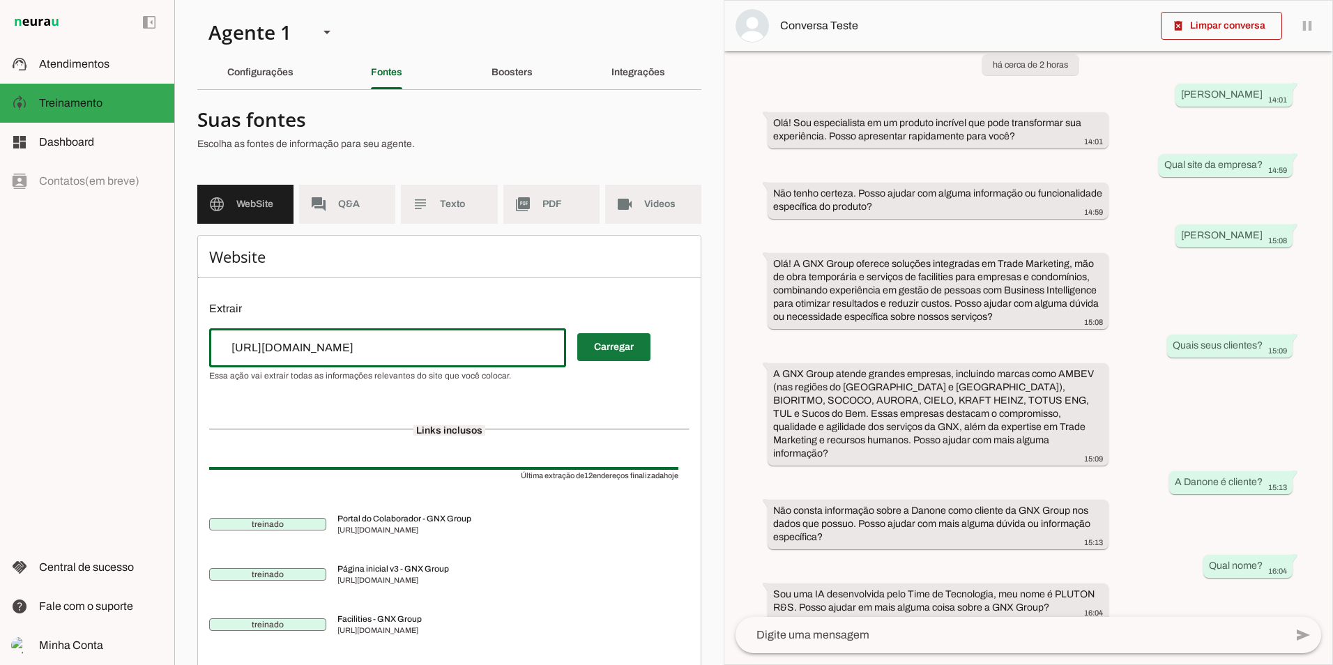
type md-outlined-text-field "[URL][DOMAIN_NAME]"
click at [635, 347] on span at bounding box center [613, 347] width 73 height 33
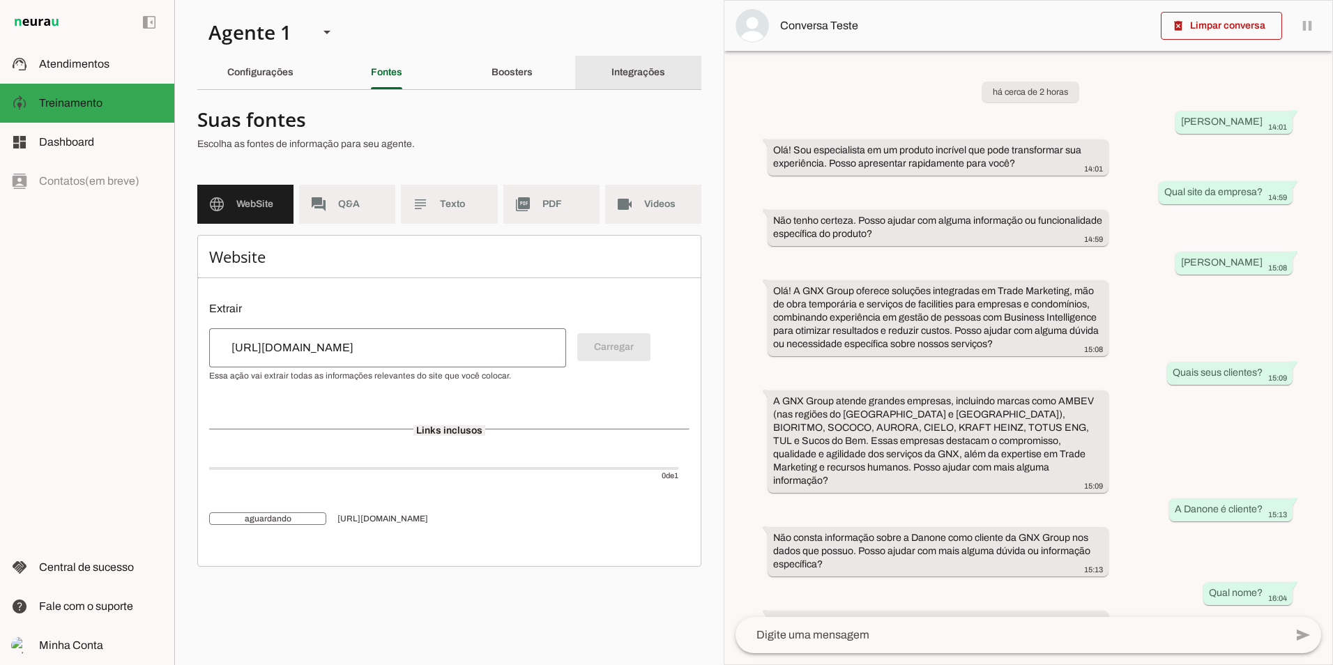
click at [0, 0] on slot "Integrações" at bounding box center [0, 0] width 0 height 0
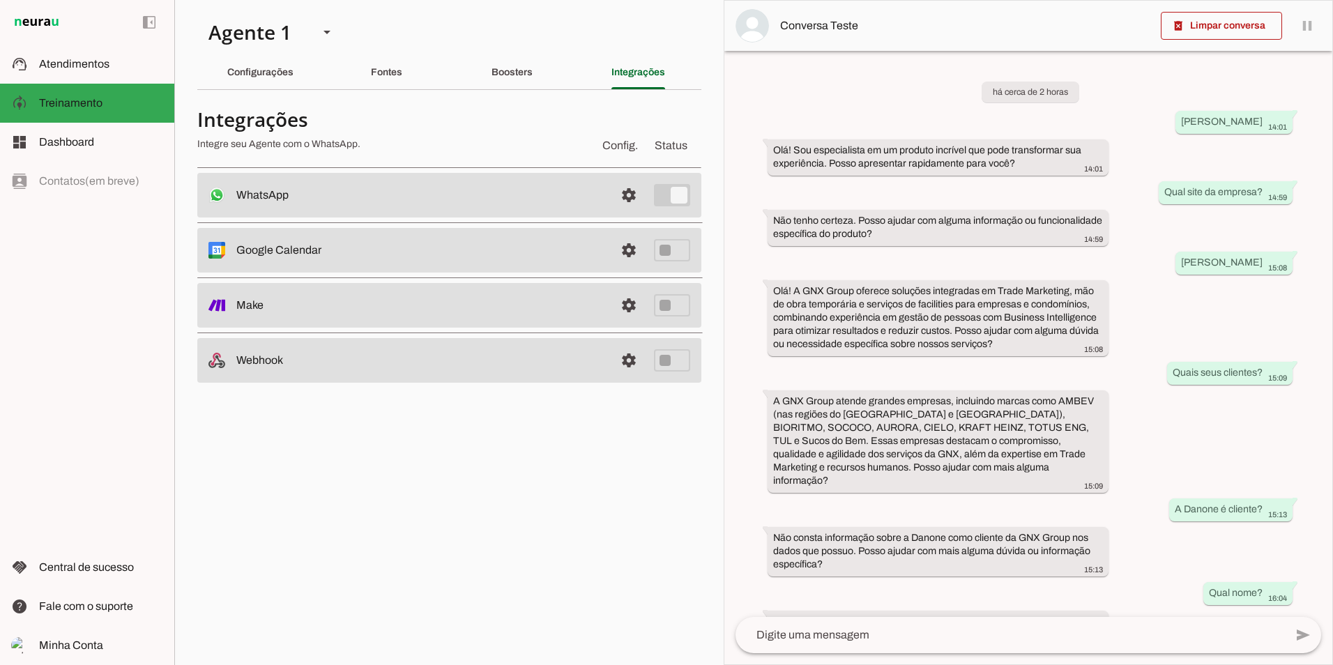
click at [673, 218] on md-item "settings Webhook" at bounding box center [449, 195] width 504 height 45
click at [632, 364] on link at bounding box center [629, 361] width 28 height 28
click at [0, 0] on slot "Webhook" at bounding box center [0, 0] width 0 height 0
